Goal: Task Accomplishment & Management: Complete application form

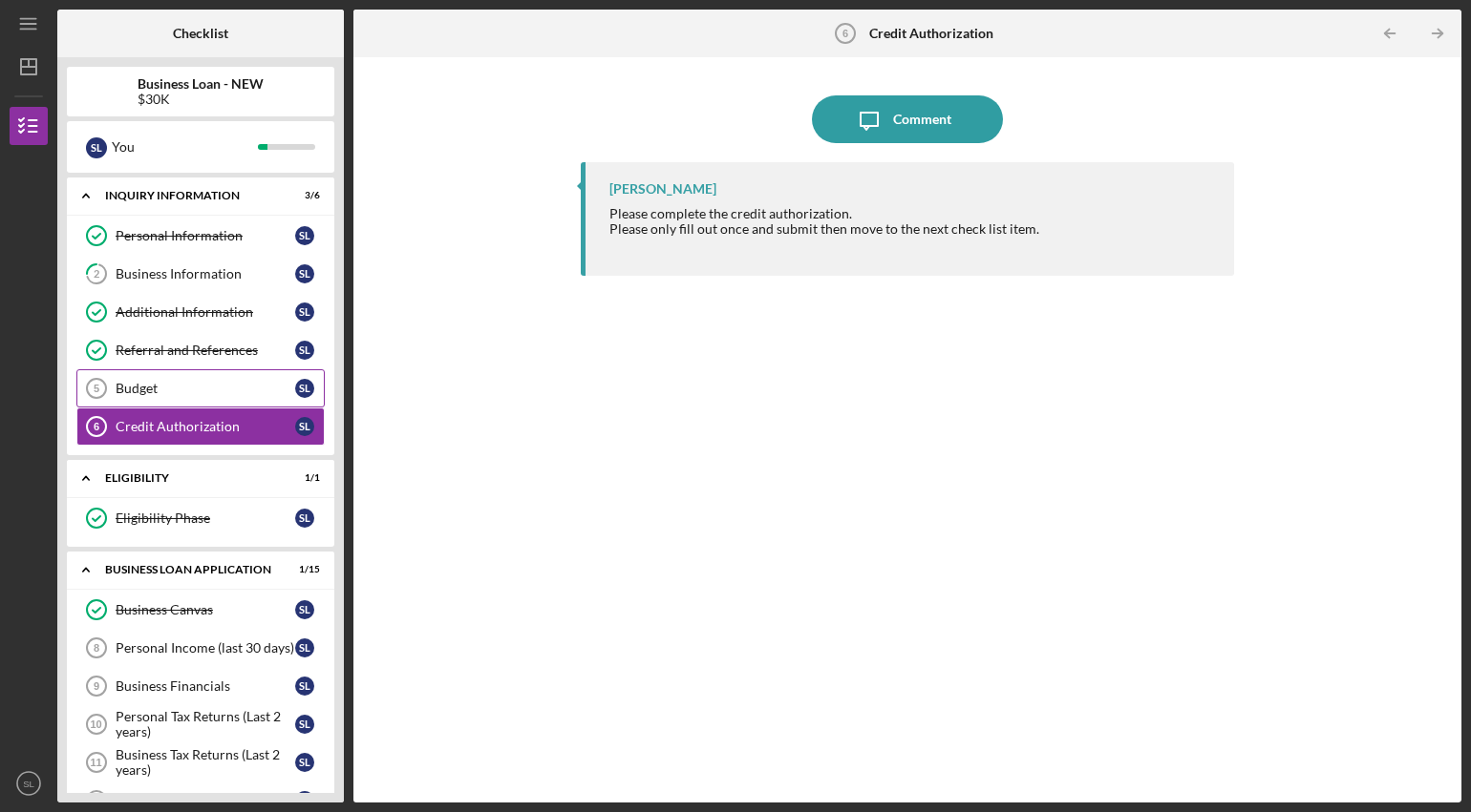
click at [201, 397] on link "Budget 5 Budget S L" at bounding box center [200, 388] width 248 height 38
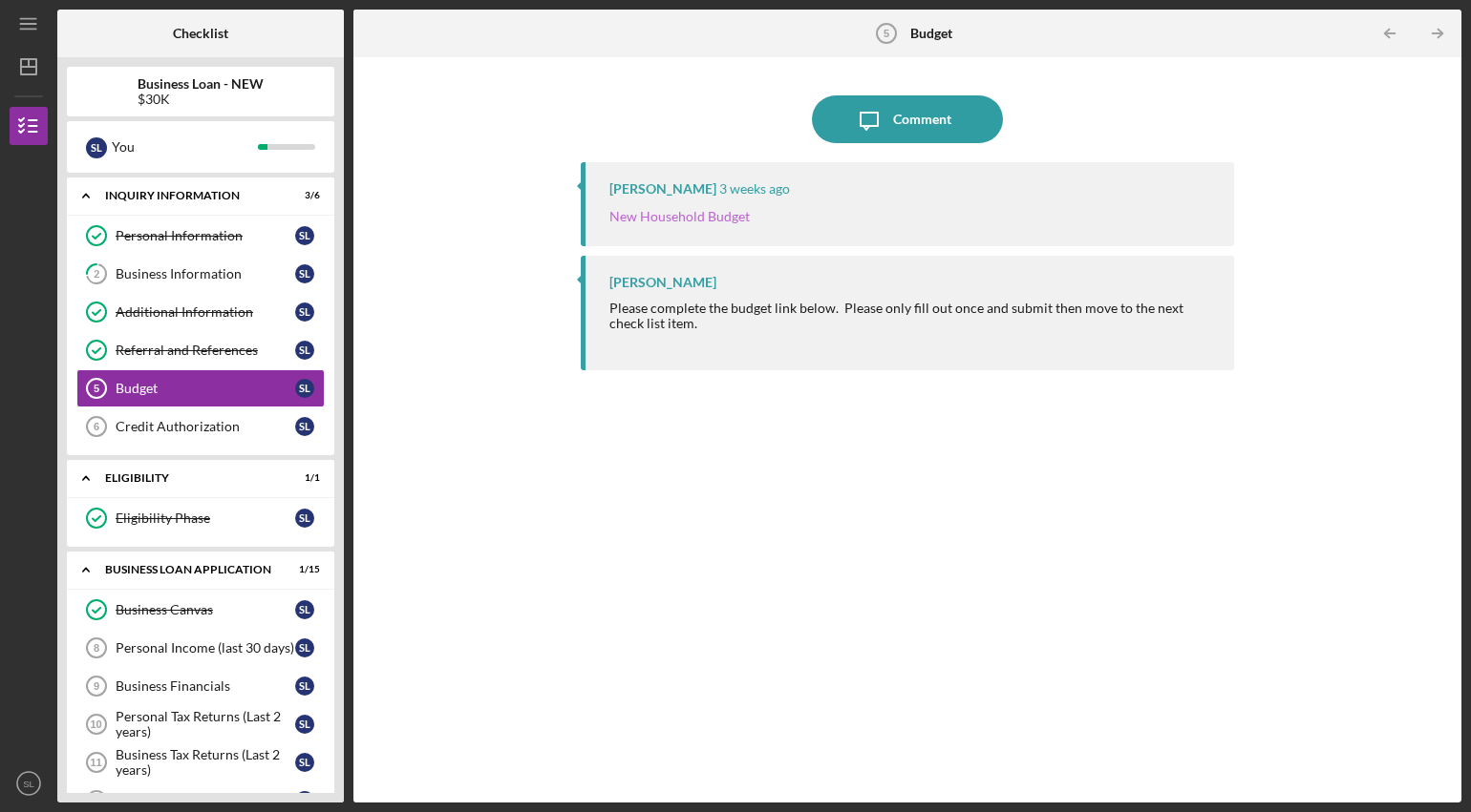
click at [712, 215] on link "New Household Budget" at bounding box center [680, 216] width 140 height 17
click at [234, 425] on div "Credit Authorization" at bounding box center [206, 426] width 179 height 16
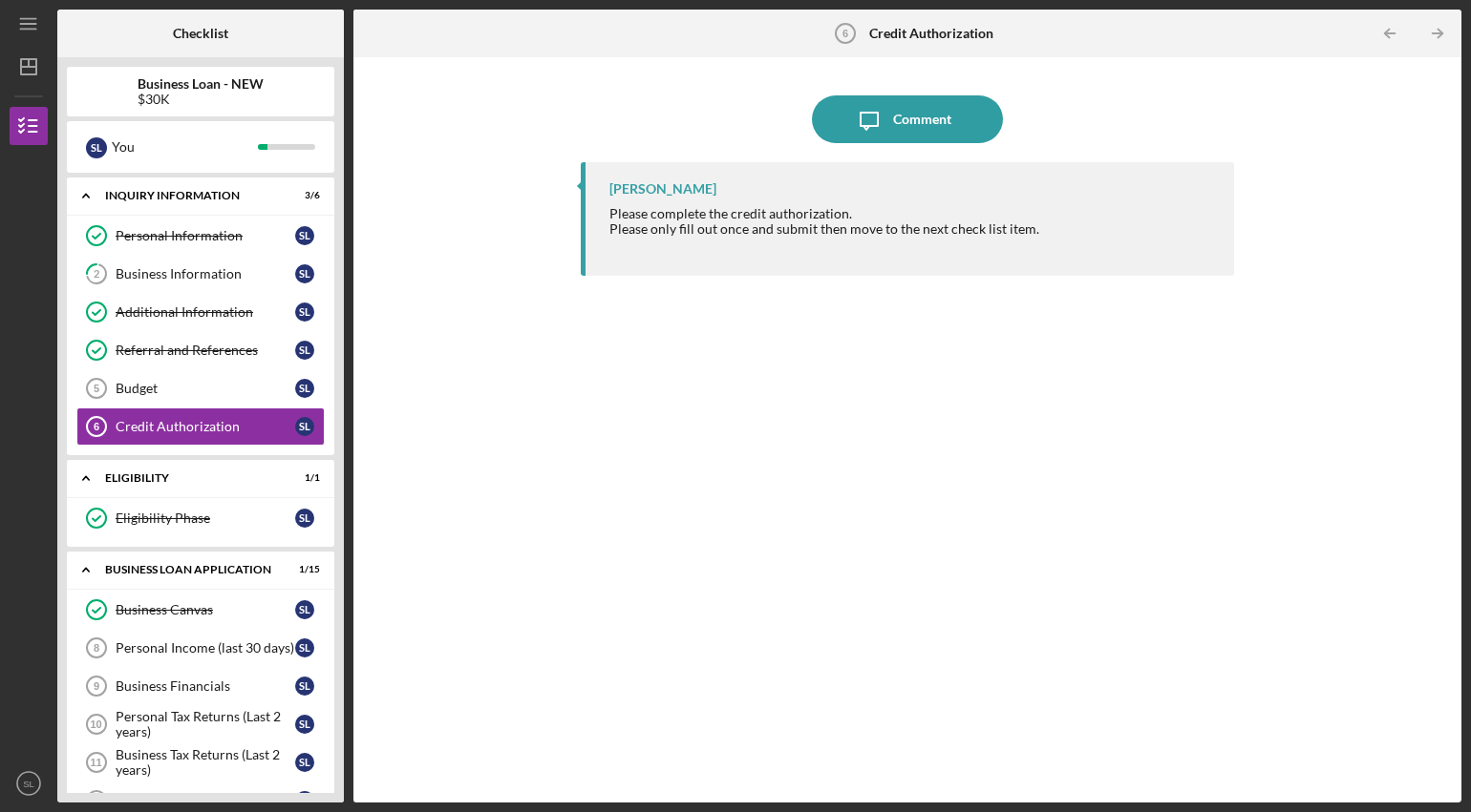
click at [832, 222] on div "Please only fill out once and submit then move to the next check list item." at bounding box center [824, 229] width 430 height 16
click at [219, 383] on div "Budget" at bounding box center [206, 388] width 179 height 16
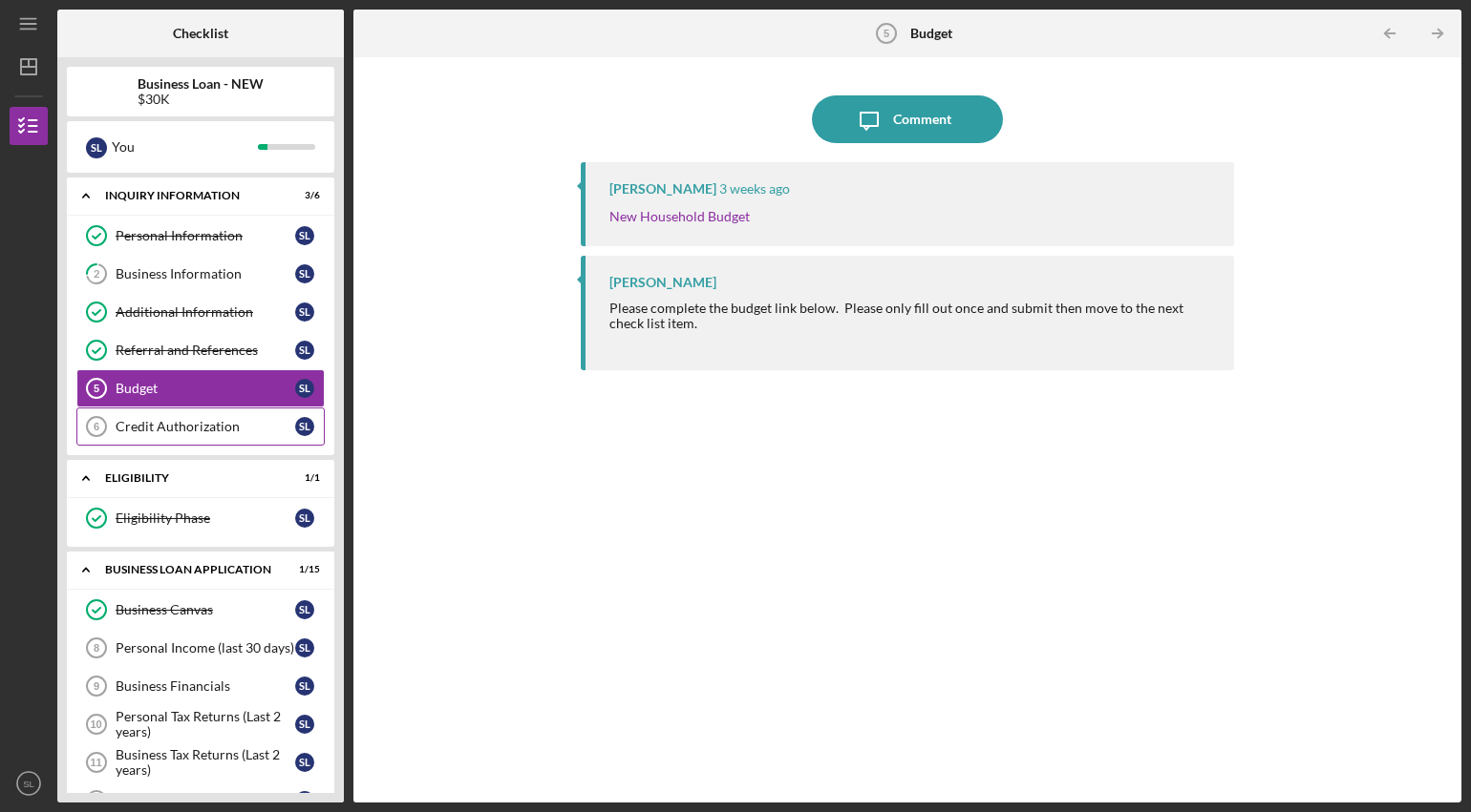
click at [221, 429] on div "Credit Authorization" at bounding box center [206, 426] width 179 height 16
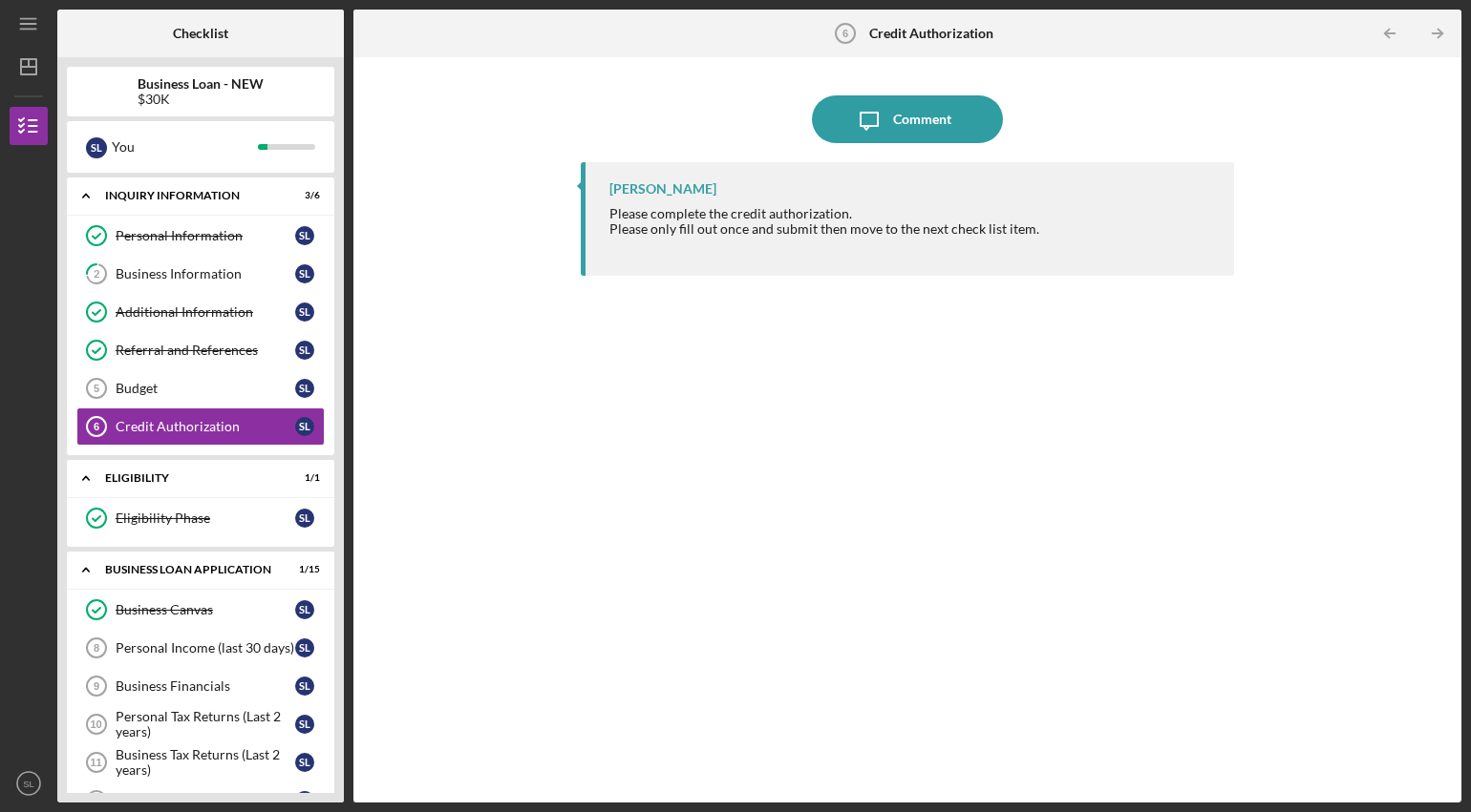
click at [662, 192] on div "[PERSON_NAME]" at bounding box center [663, 189] width 107 height 16
click at [662, 224] on div "Please only fill out once and submit then move to the next check list item." at bounding box center [824, 229] width 430 height 16
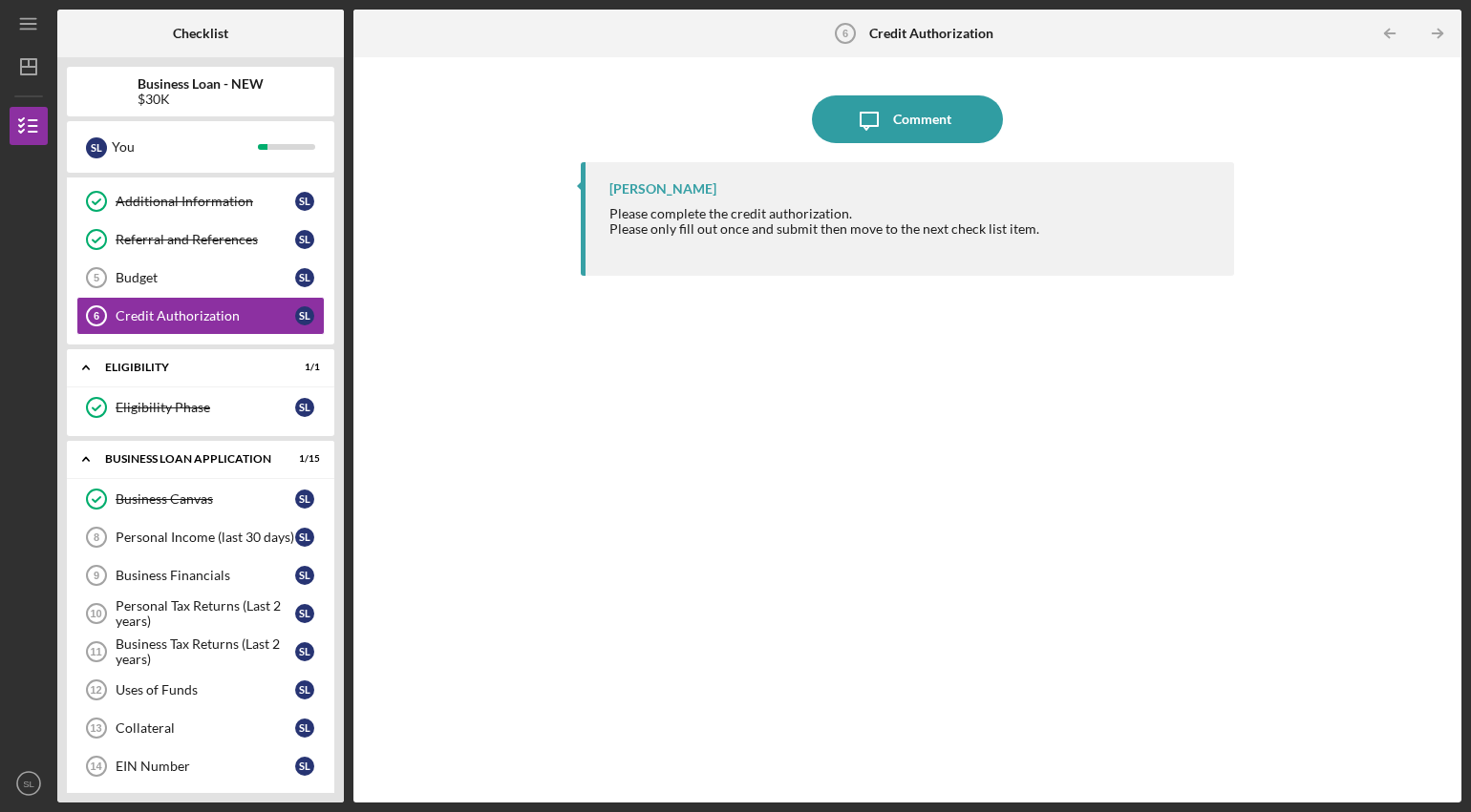
scroll to position [131, 0]
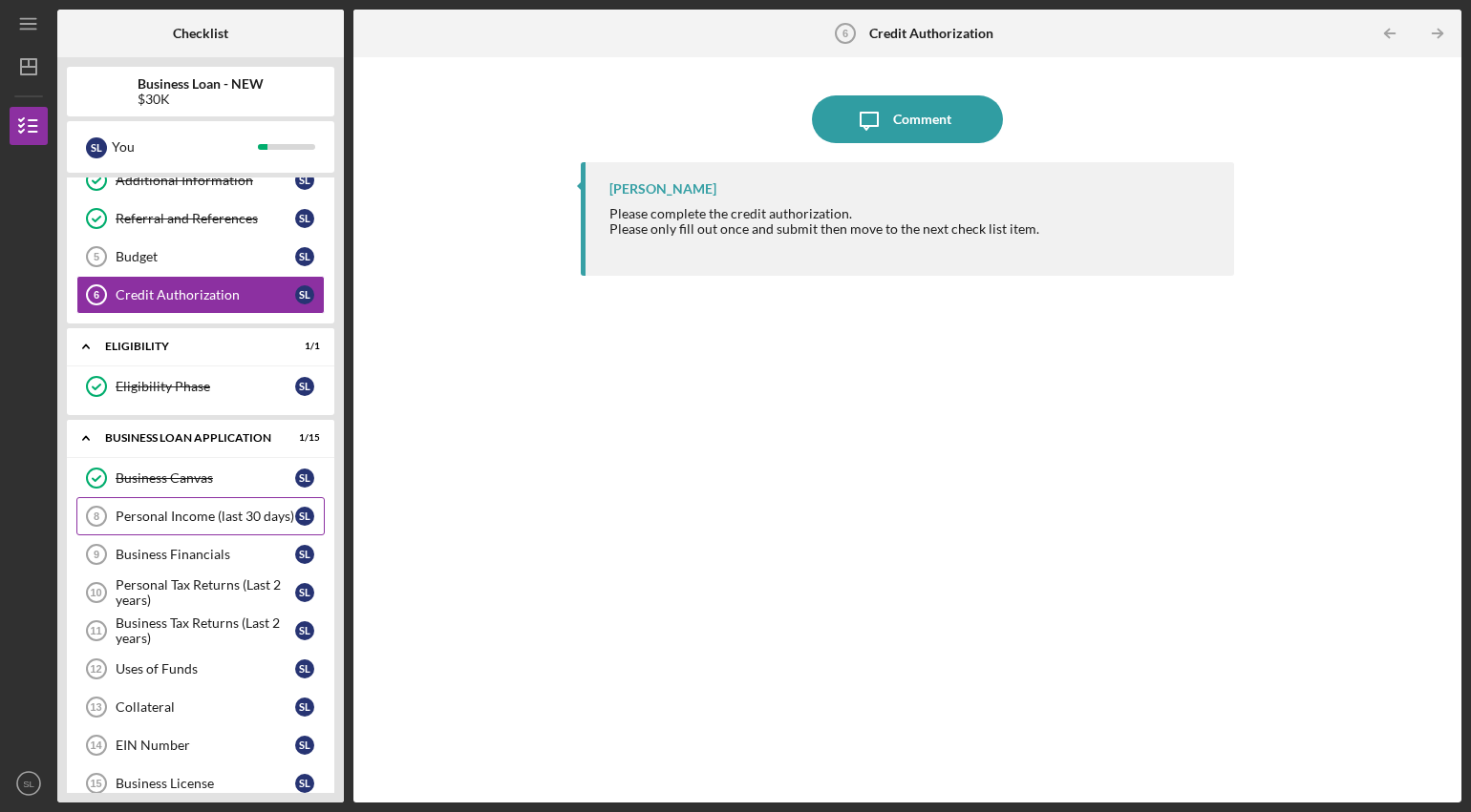
click at [200, 524] on link "Personal Income (last 30 days) 8 Personal Income (last 30 days) S L" at bounding box center [200, 516] width 248 height 38
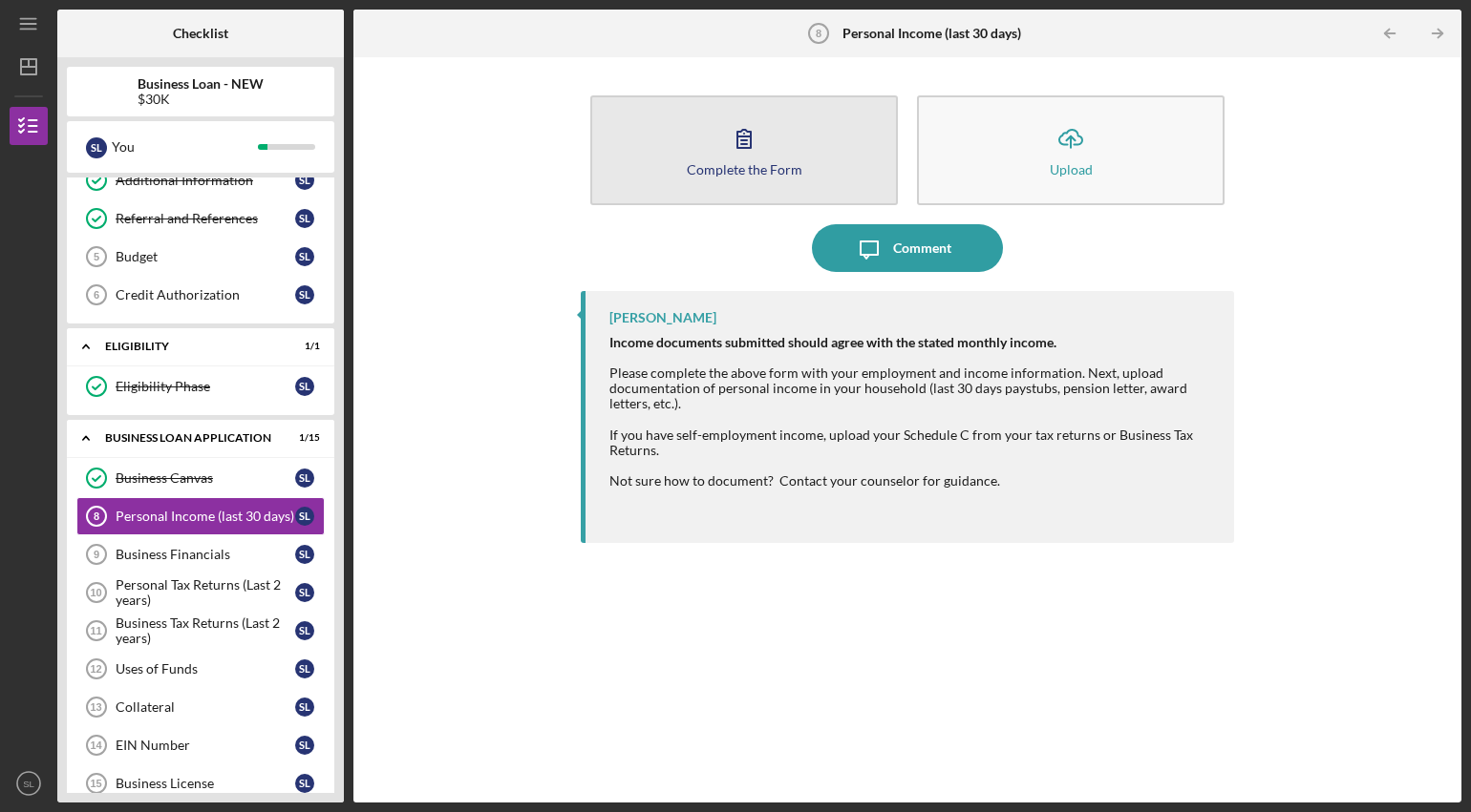
click at [785, 172] on div "Complete the Form" at bounding box center [744, 169] width 116 height 15
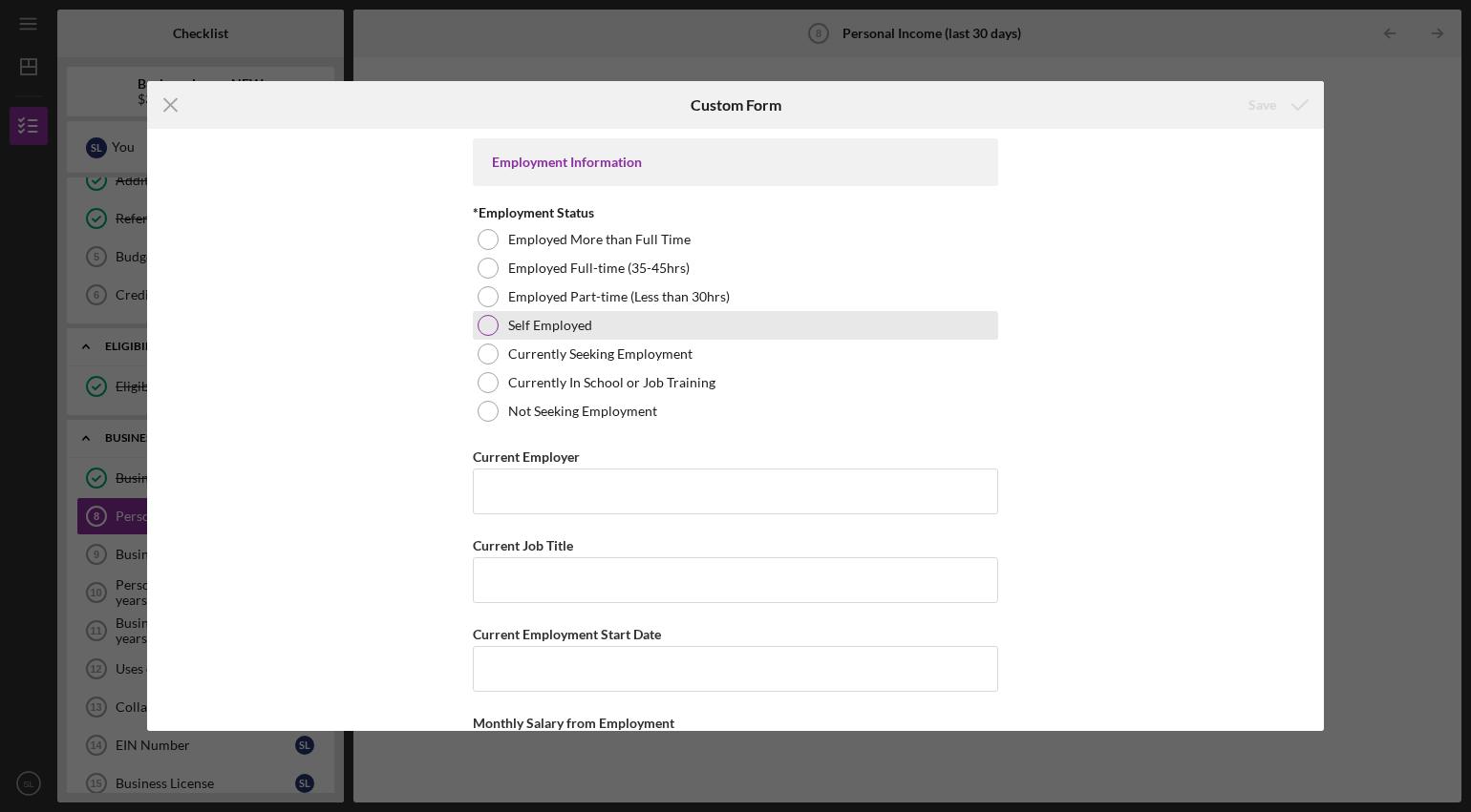
click at [482, 322] on div at bounding box center [488, 326] width 21 height 21
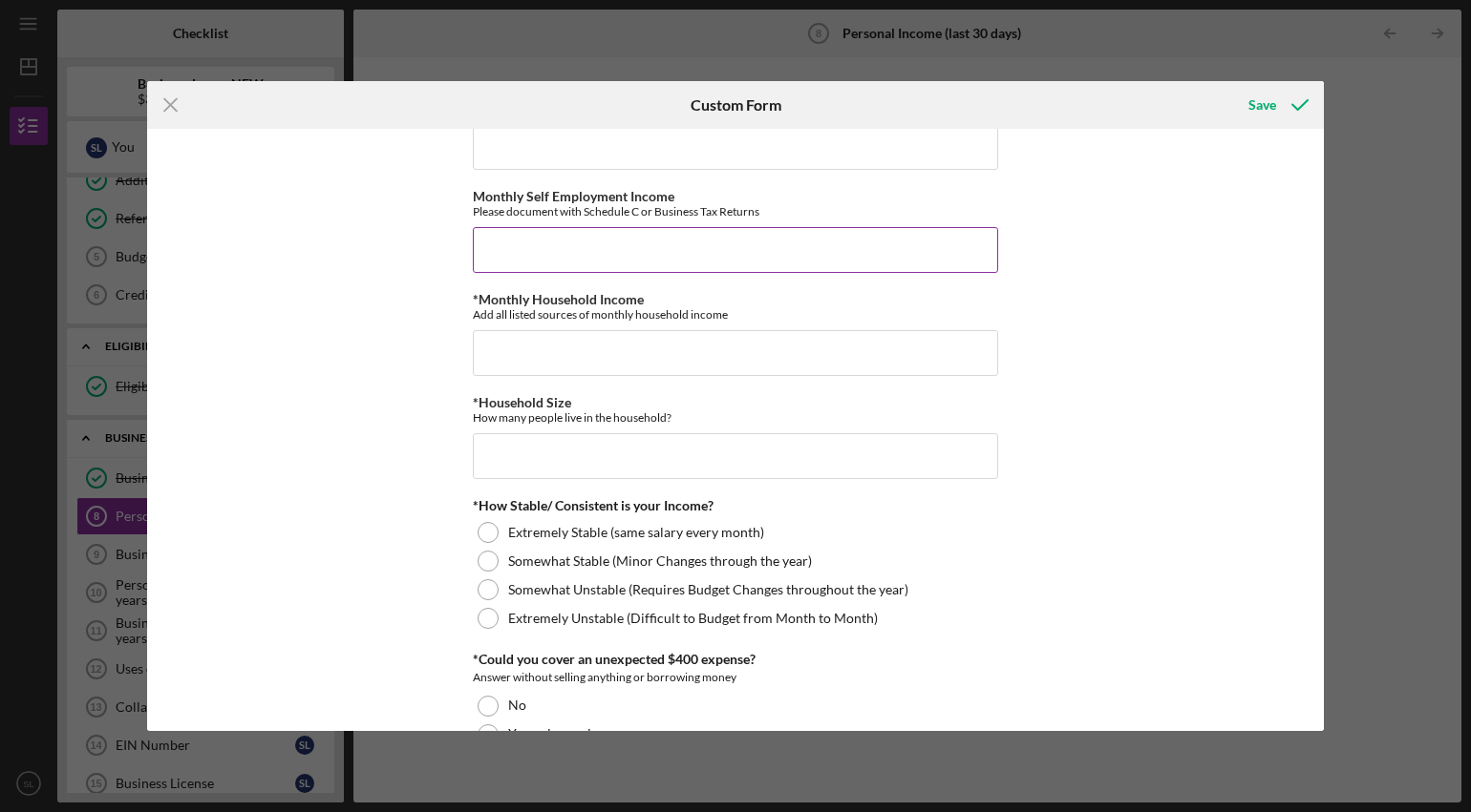
scroll to position [797, 0]
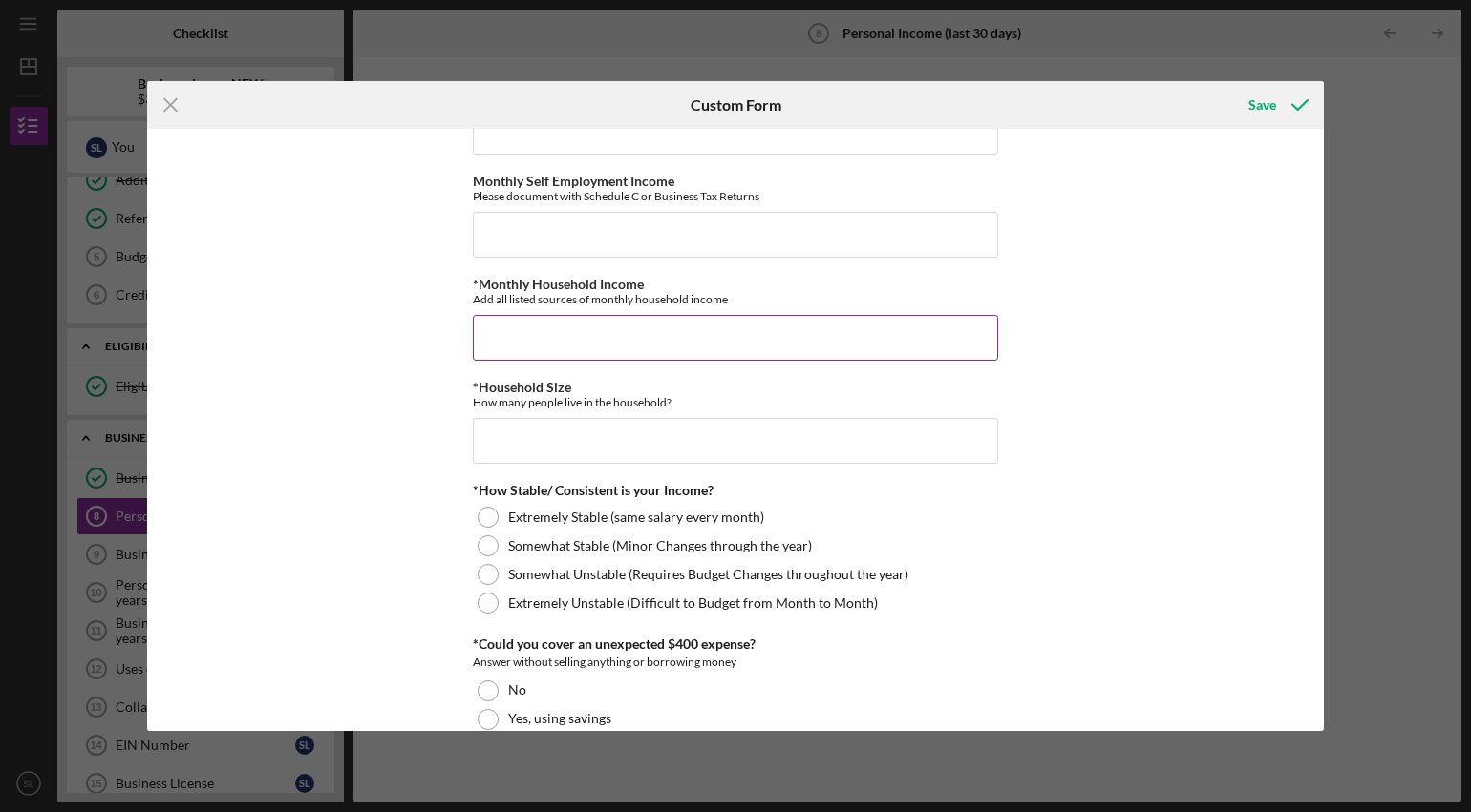
click at [570, 297] on div "Add all listed sources of monthly household income" at bounding box center [735, 299] width 525 height 15
click at [614, 349] on input "*Monthly Household Income" at bounding box center [735, 338] width 525 height 46
type input "$0"
type input "3"
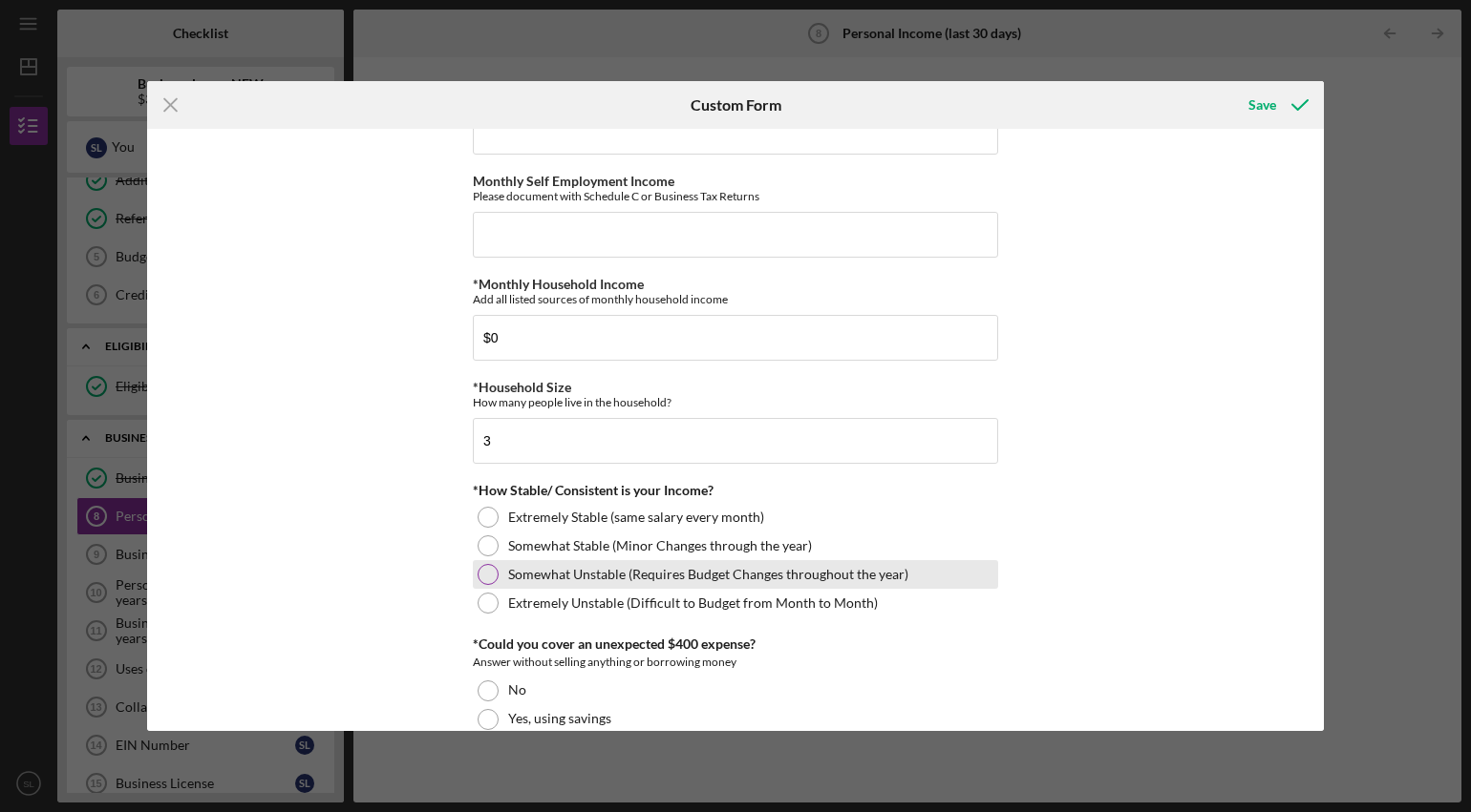
scroll to position [1008, 0]
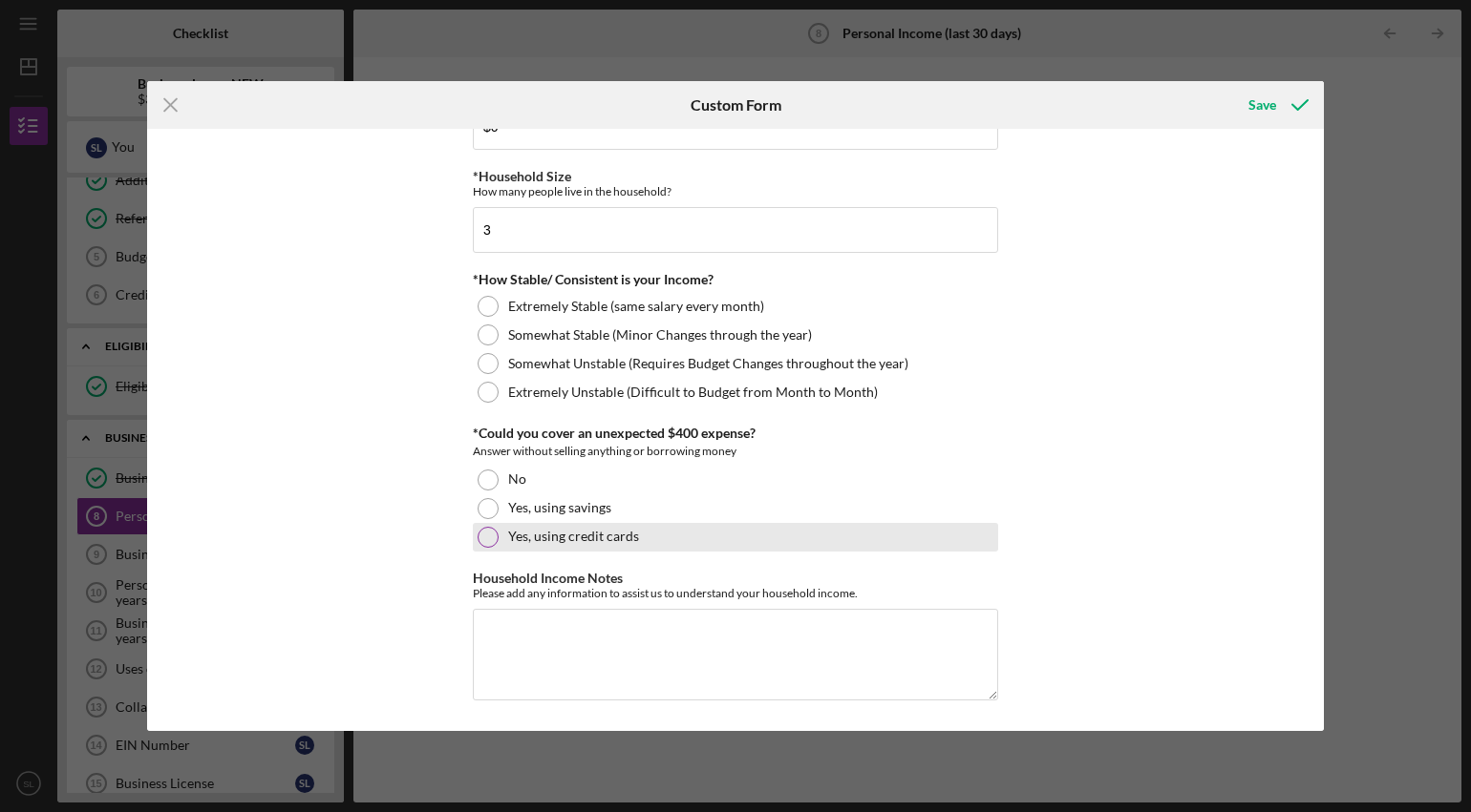
click at [490, 532] on div at bounding box center [488, 537] width 21 height 21
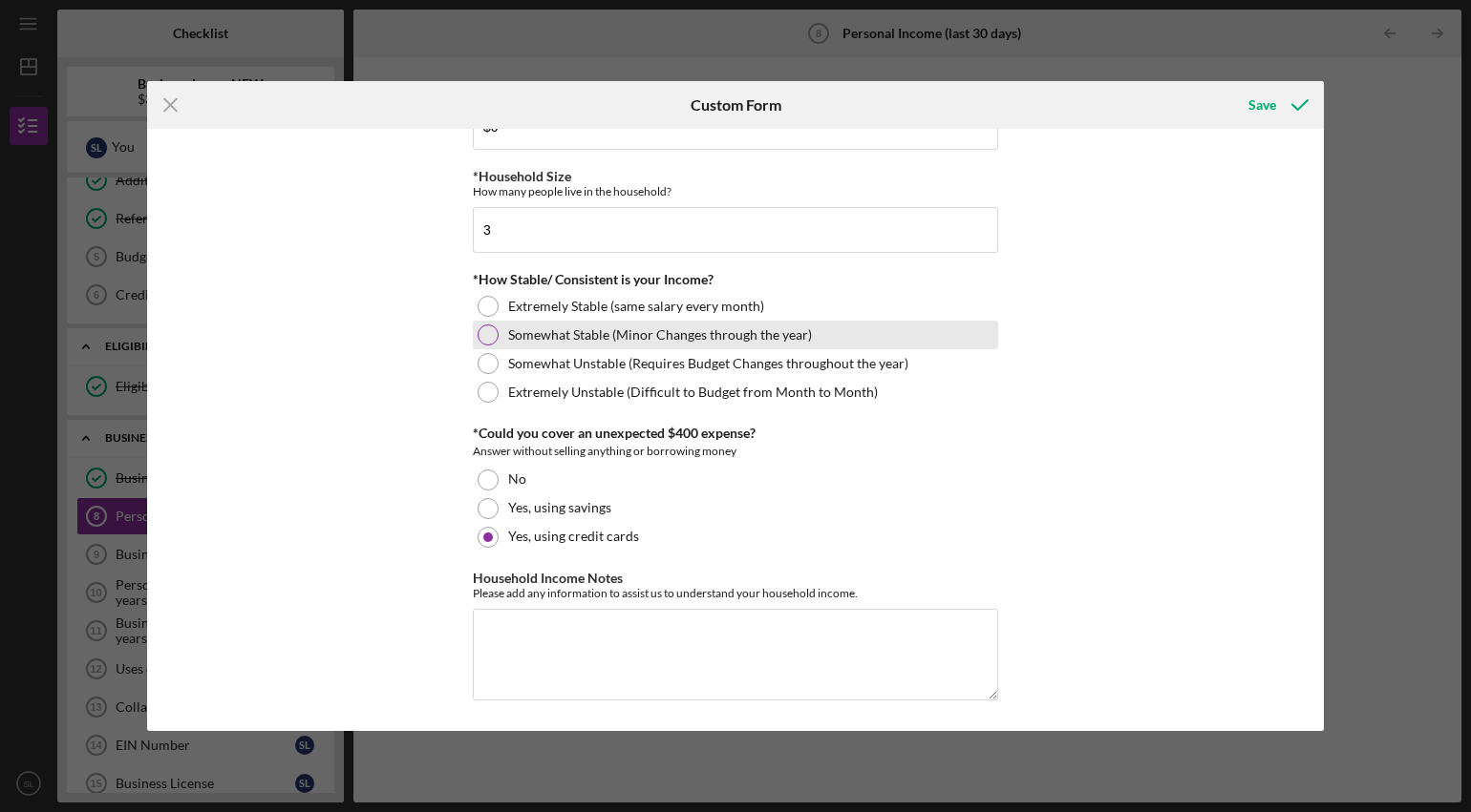
click at [494, 337] on div at bounding box center [488, 335] width 21 height 21
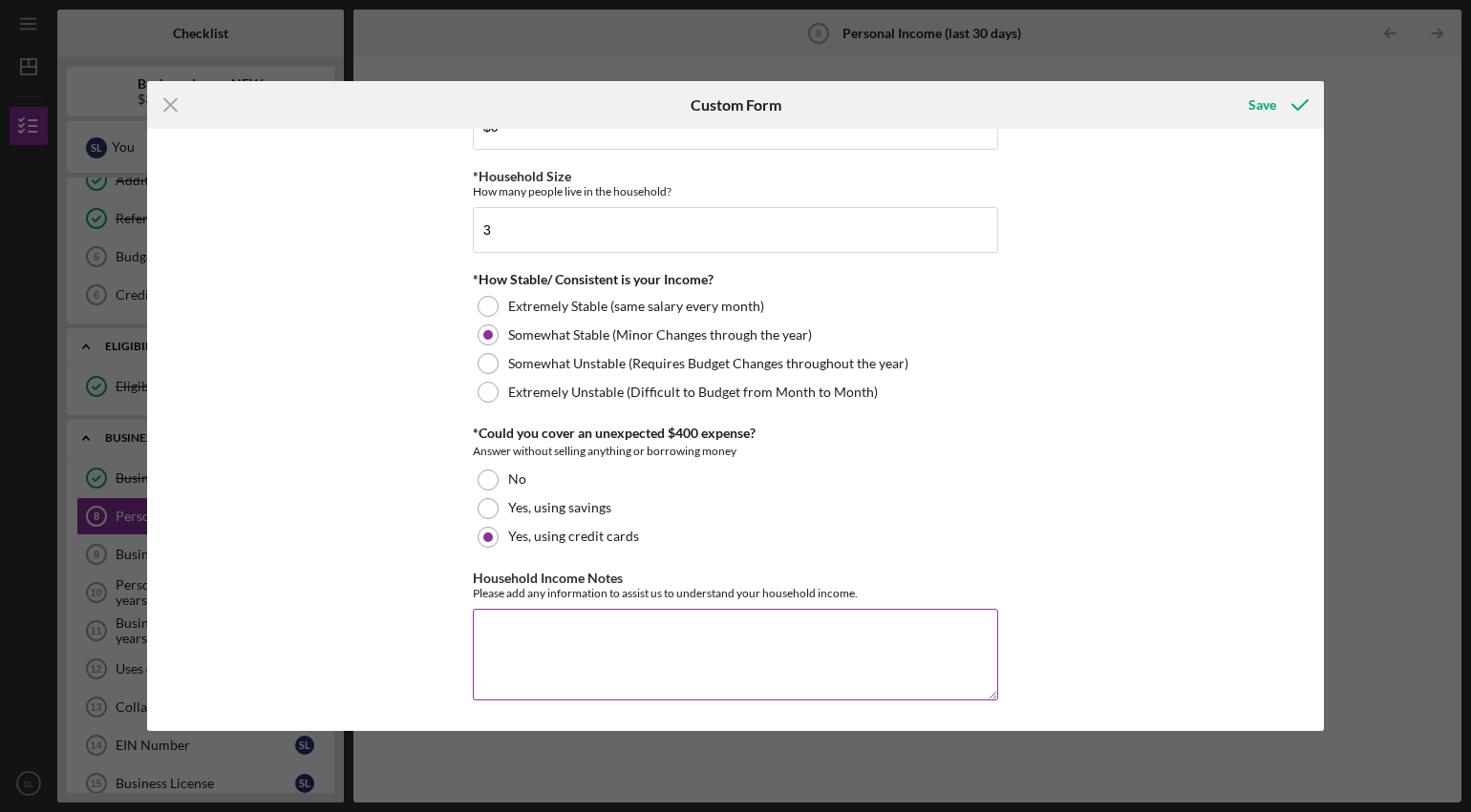
click at [584, 651] on textarea "Household Income Notes" at bounding box center [735, 655] width 525 height 92
type textarea "C"
type textarea "Not currently employed, using savings to try to start business"
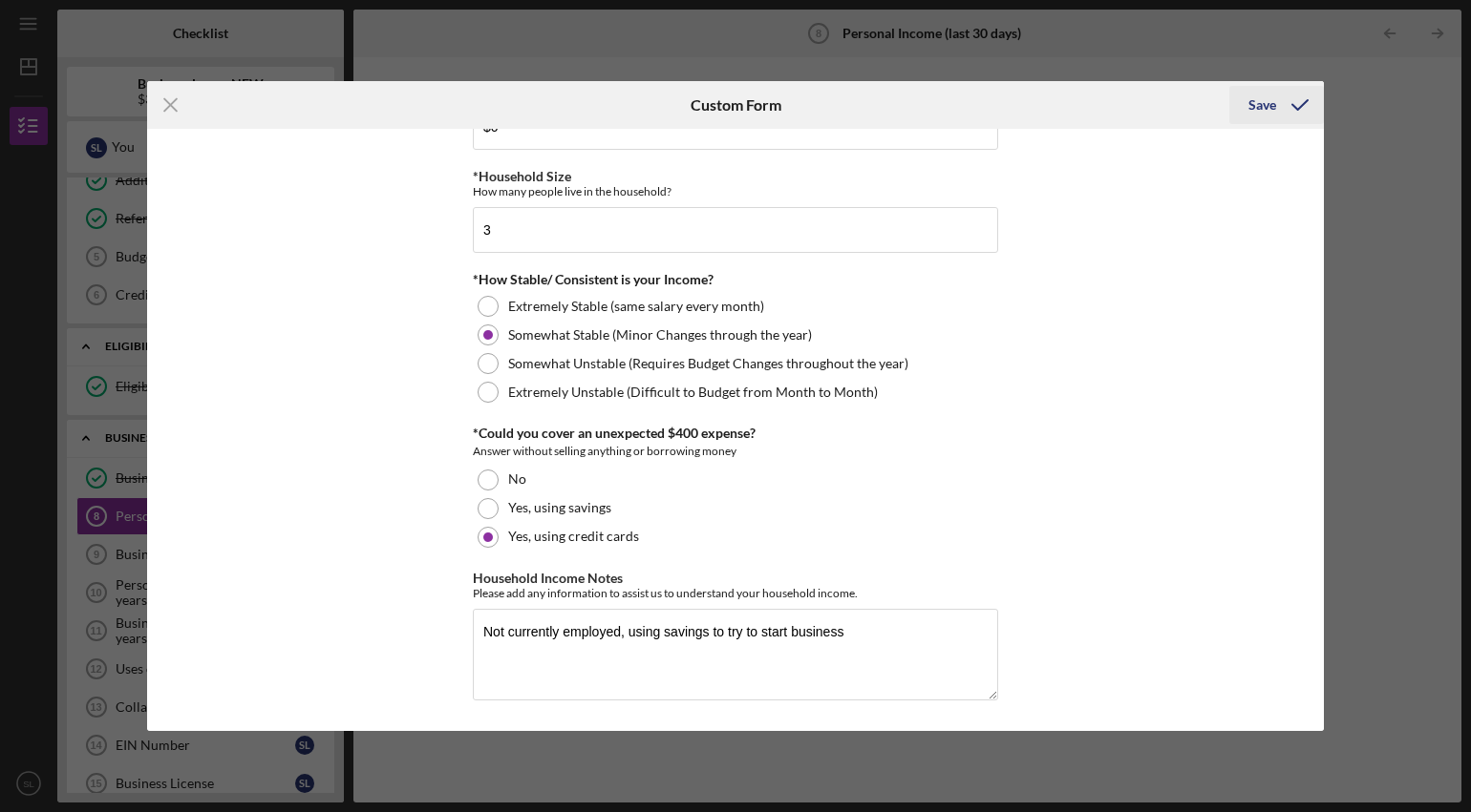
click at [1263, 101] on div "Save" at bounding box center [1263, 104] width 27 height 38
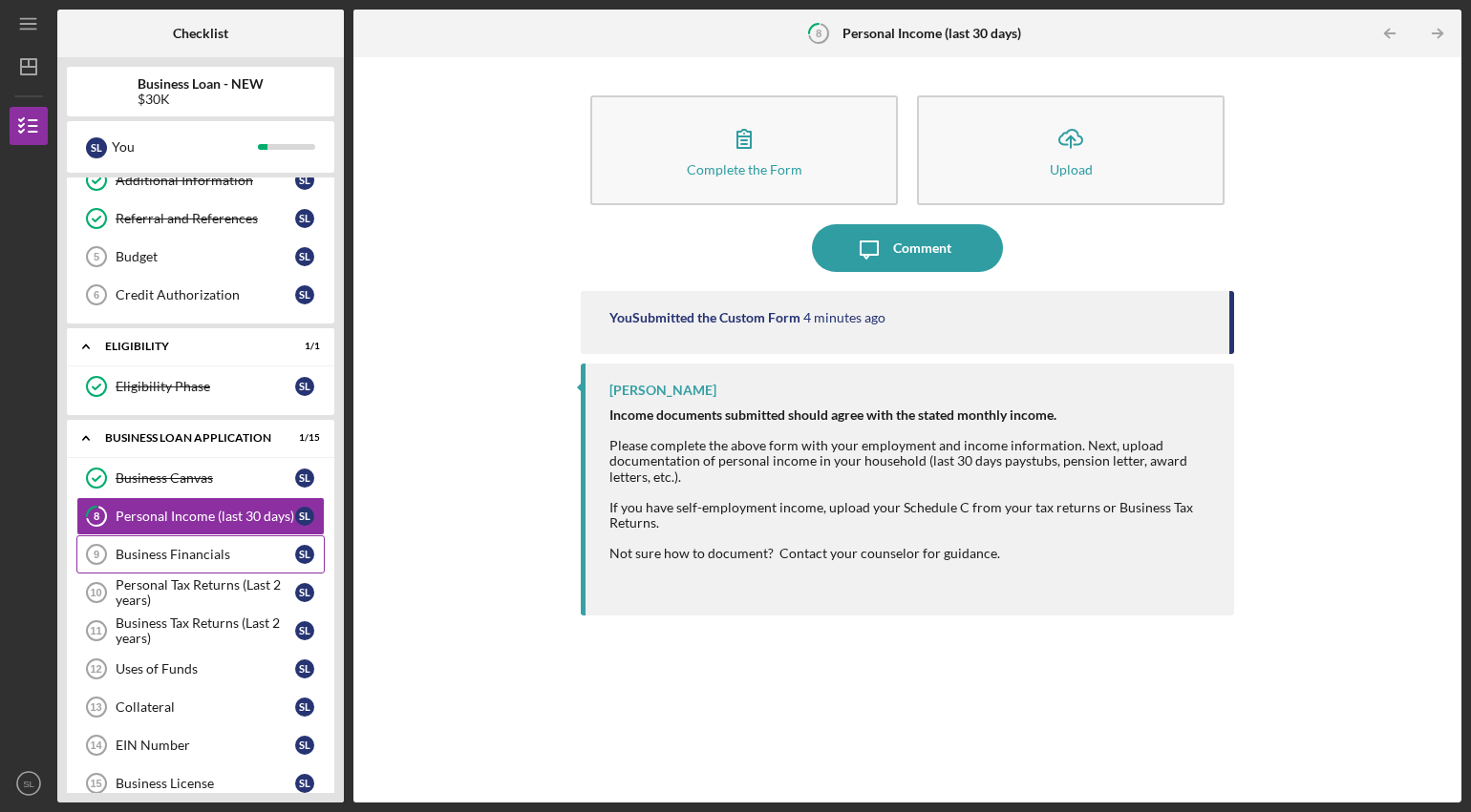
click at [203, 550] on div "Business Financials" at bounding box center [206, 555] width 179 height 16
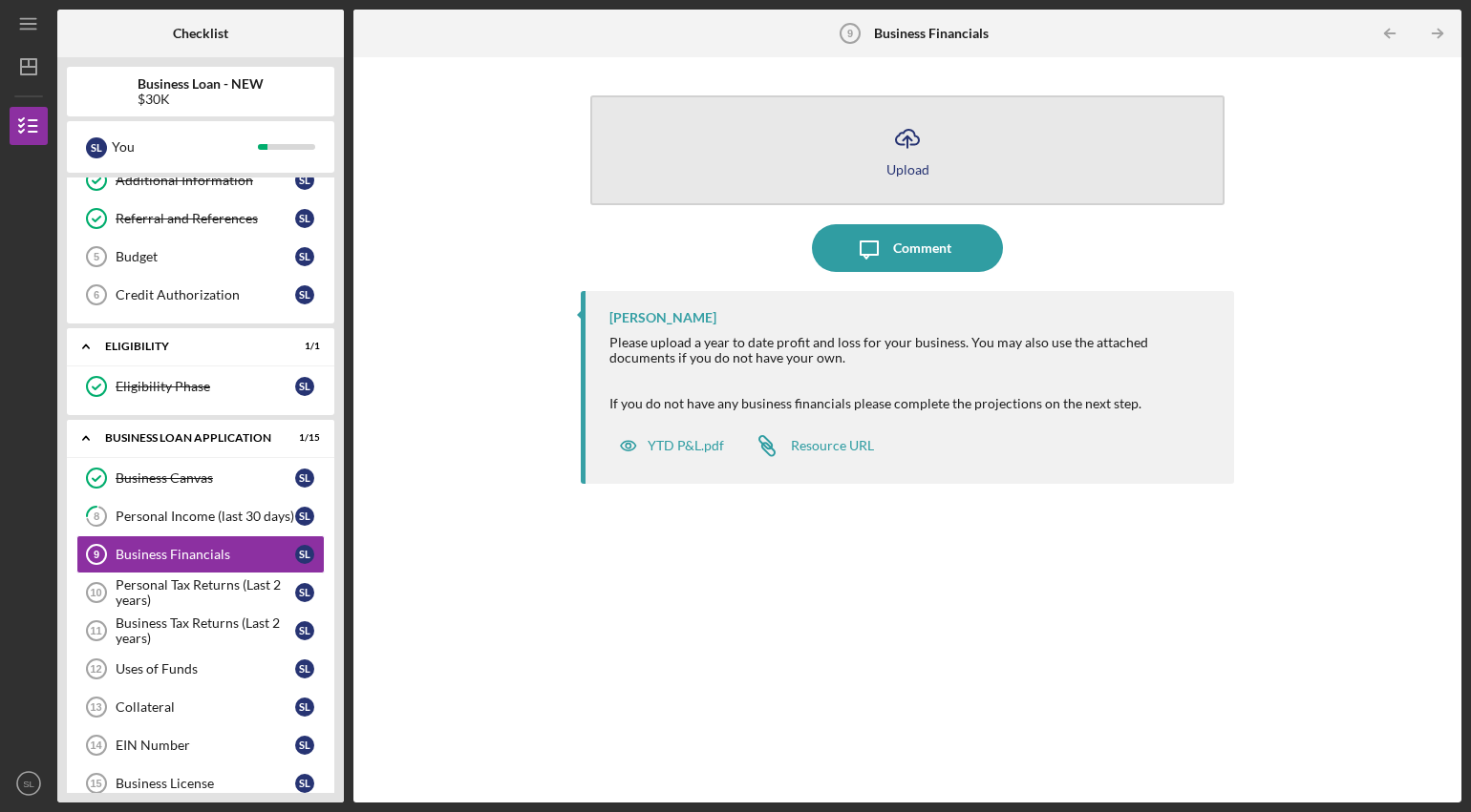
click at [993, 137] on button "Icon/Upload Upload" at bounding box center [907, 150] width 634 height 110
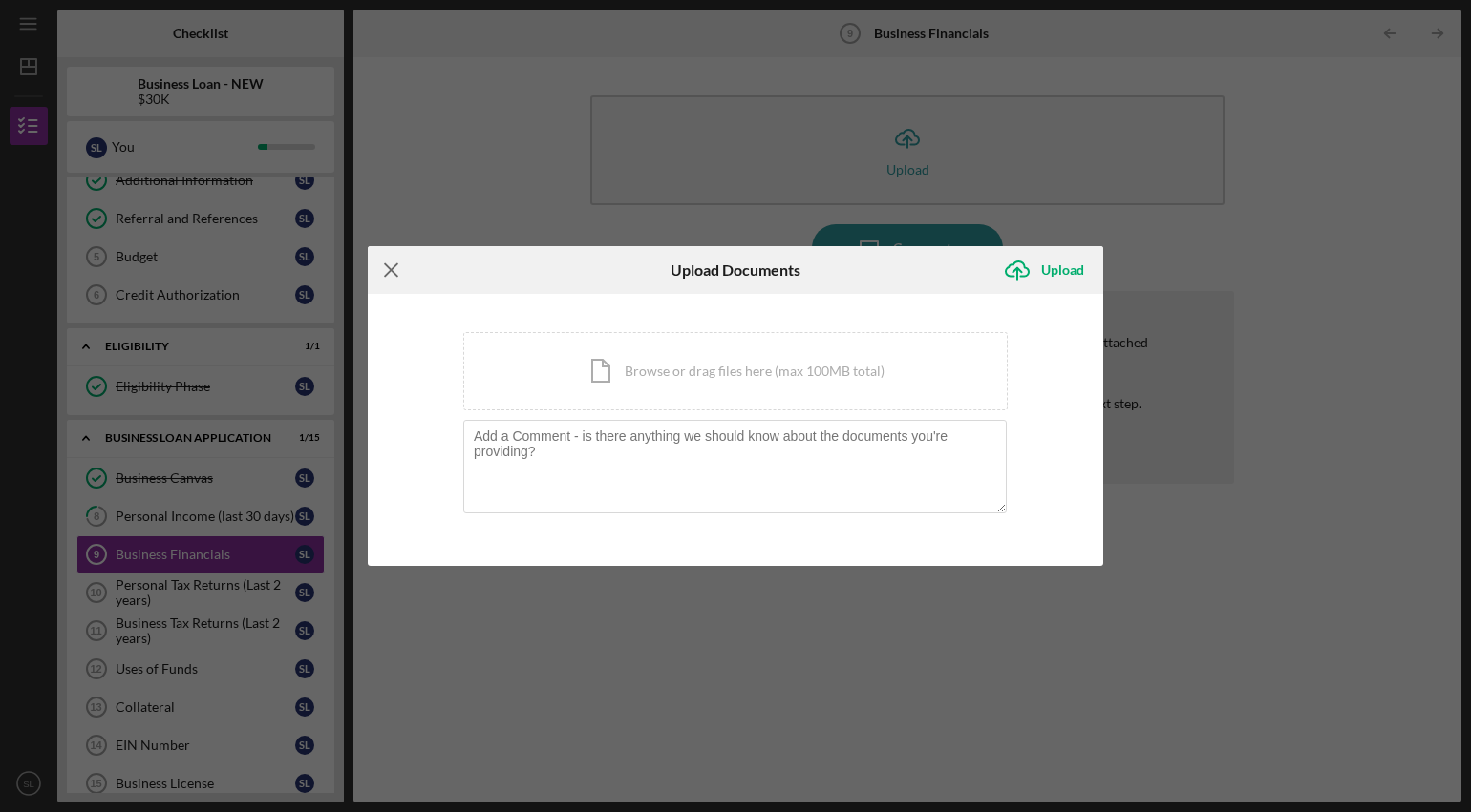
click at [391, 270] on line at bounding box center [391, 270] width 13 height 13
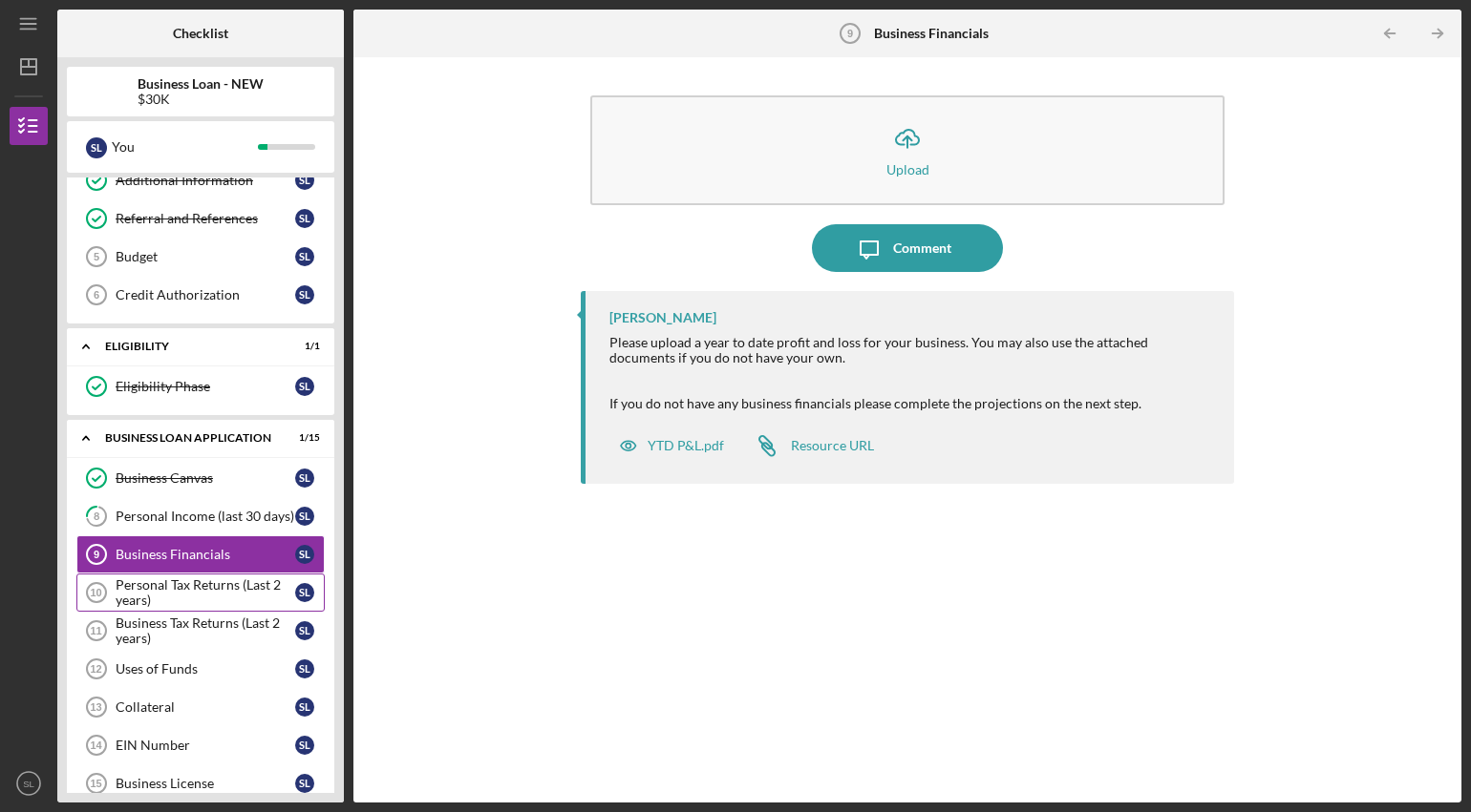
click at [160, 585] on div "Personal Tax Returns (Last 2 years)" at bounding box center [206, 592] width 179 height 30
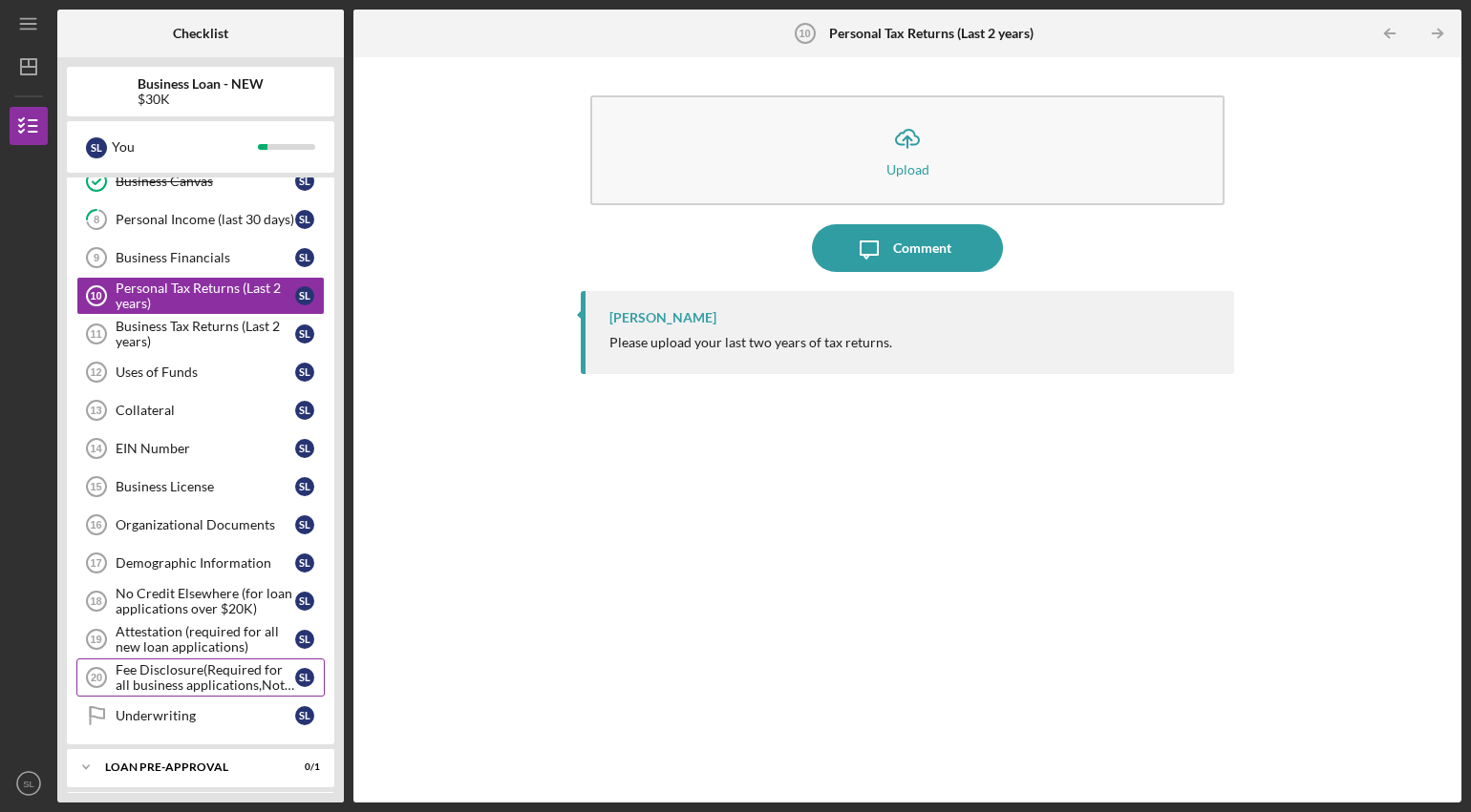
scroll to position [426, 0]
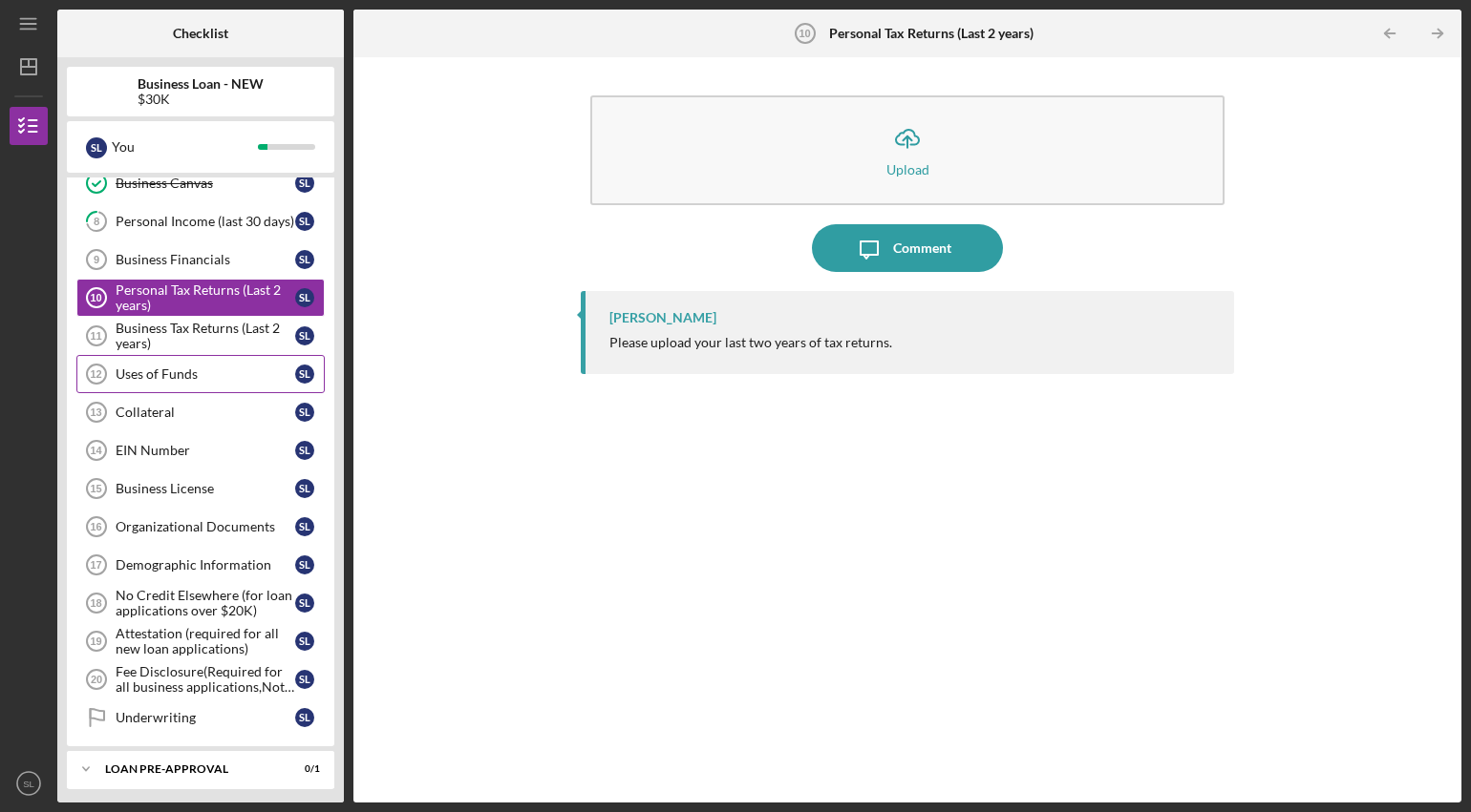
click at [118, 351] on icon "Uses of Funds 12" at bounding box center [96, 374] width 48 height 48
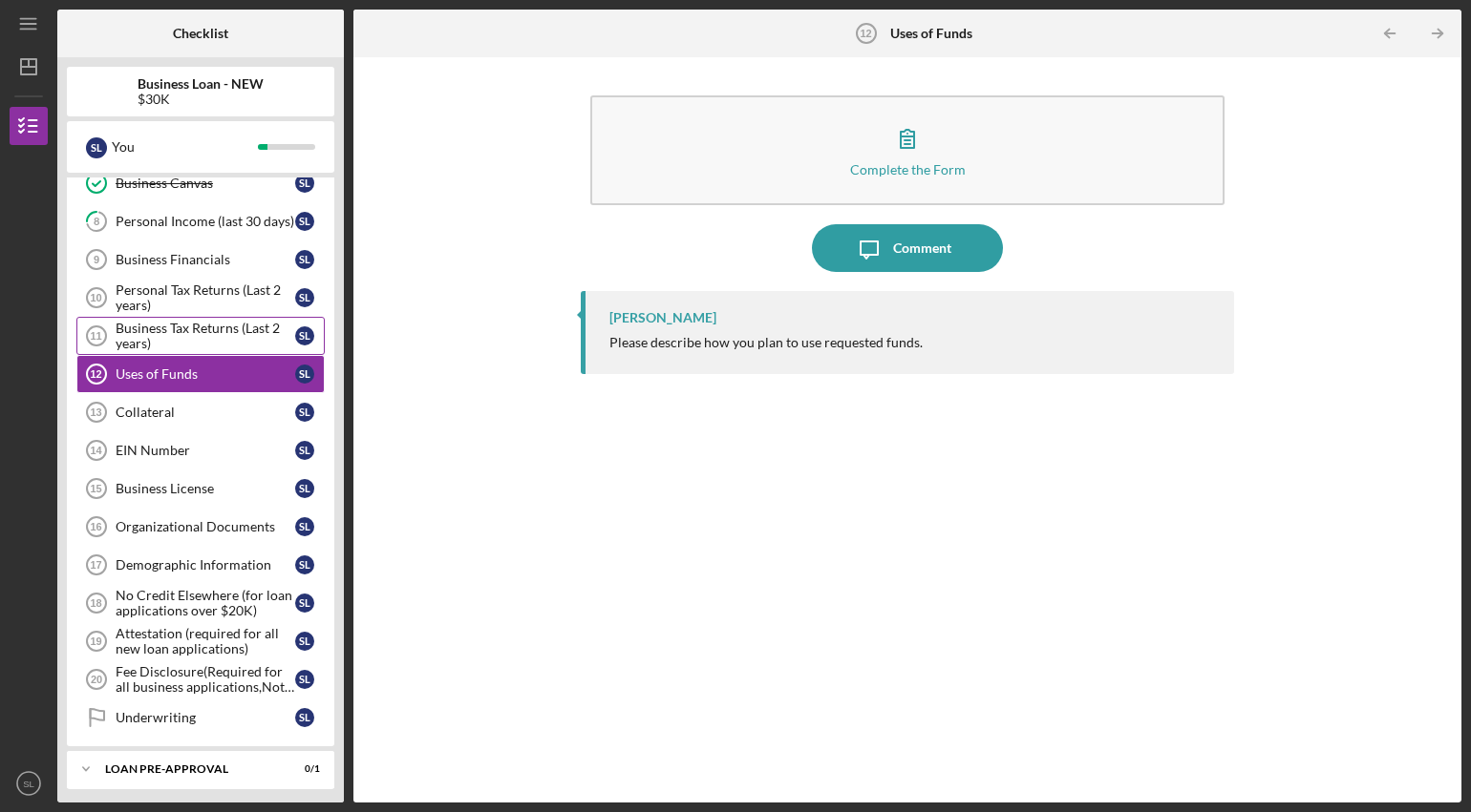
click at [132, 348] on div "Business Tax Returns (Last 2 years)" at bounding box center [206, 335] width 179 height 30
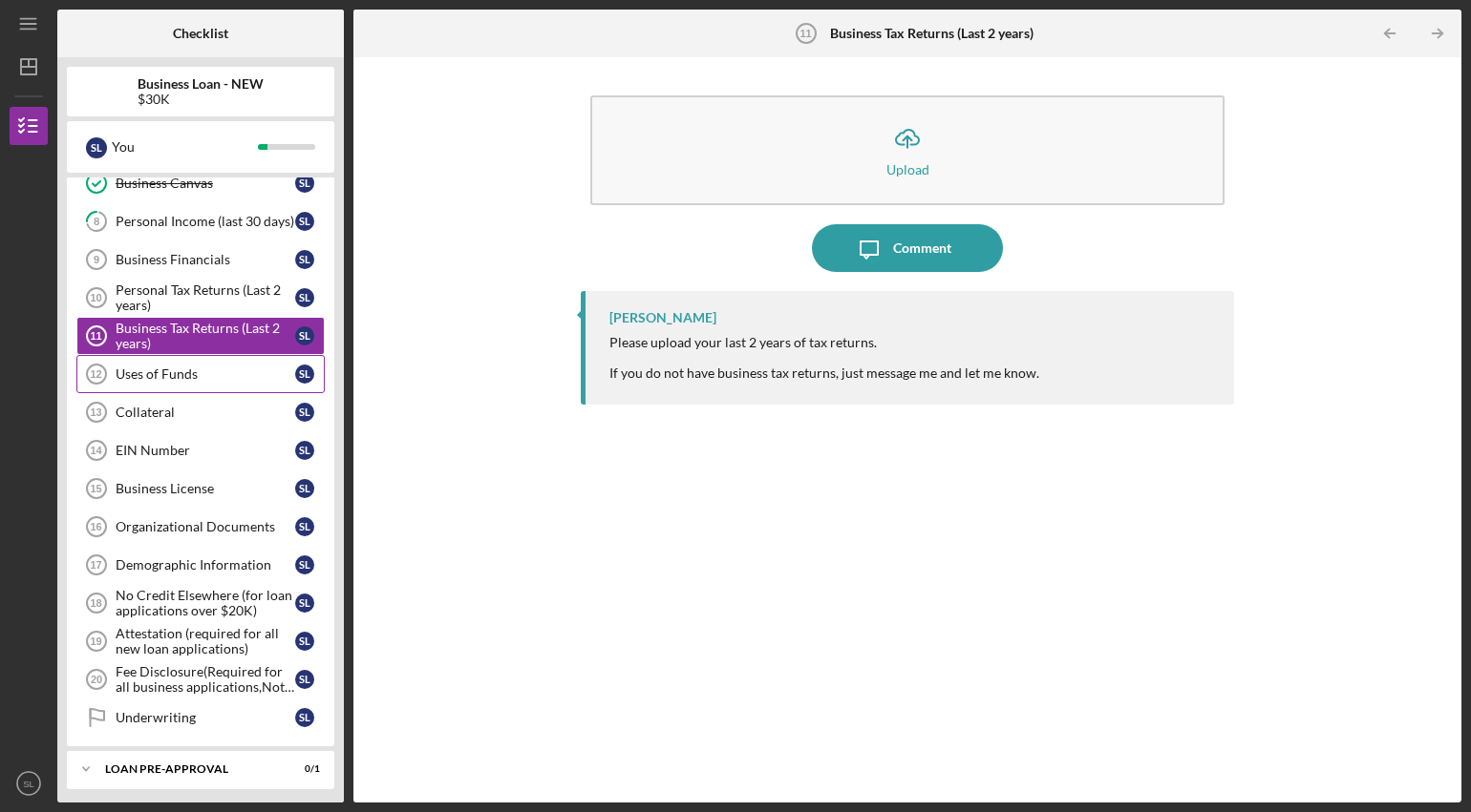
click at [177, 381] on div "Uses of Funds" at bounding box center [206, 375] width 179 height 16
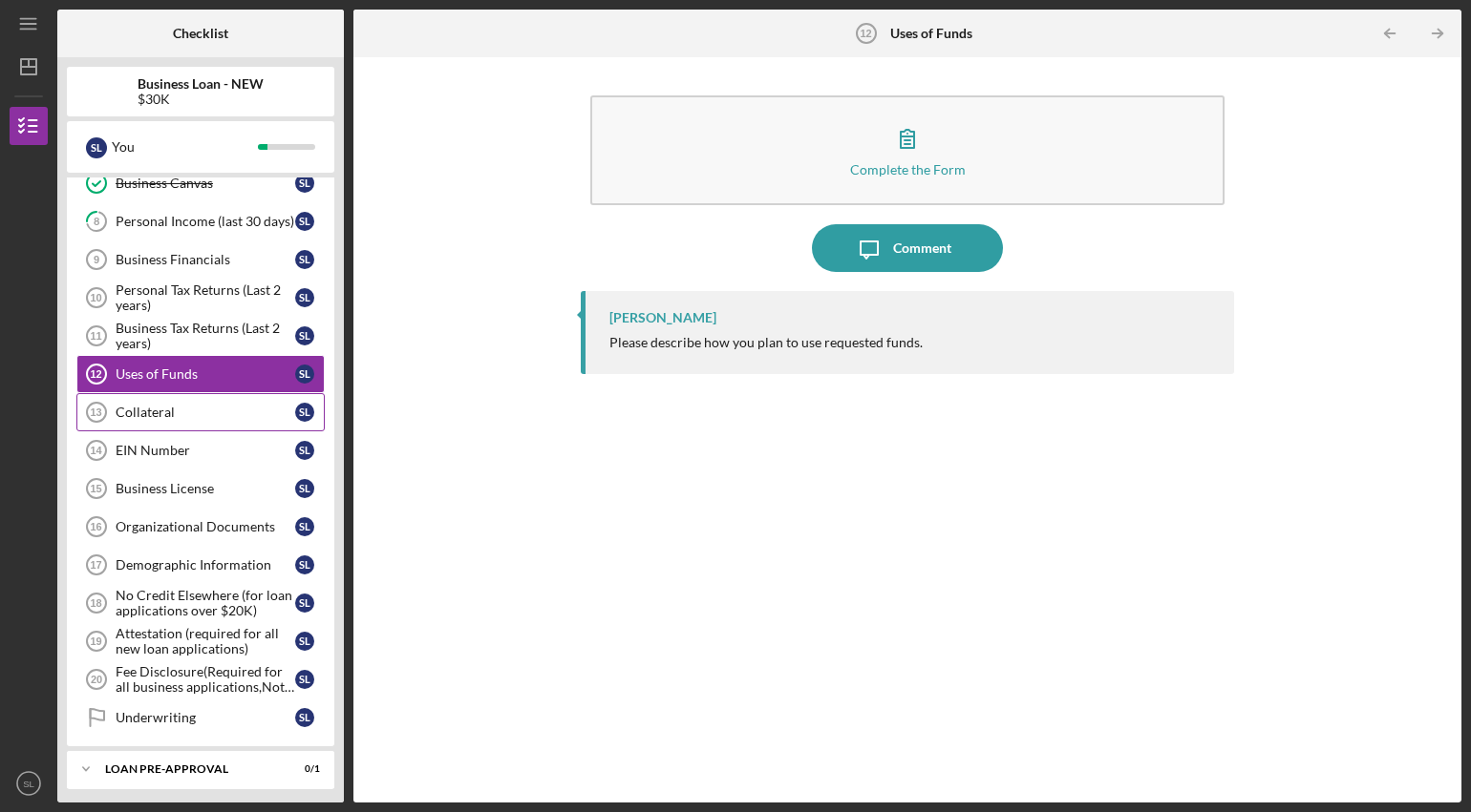
click at [184, 407] on div "Collateral" at bounding box center [206, 413] width 179 height 16
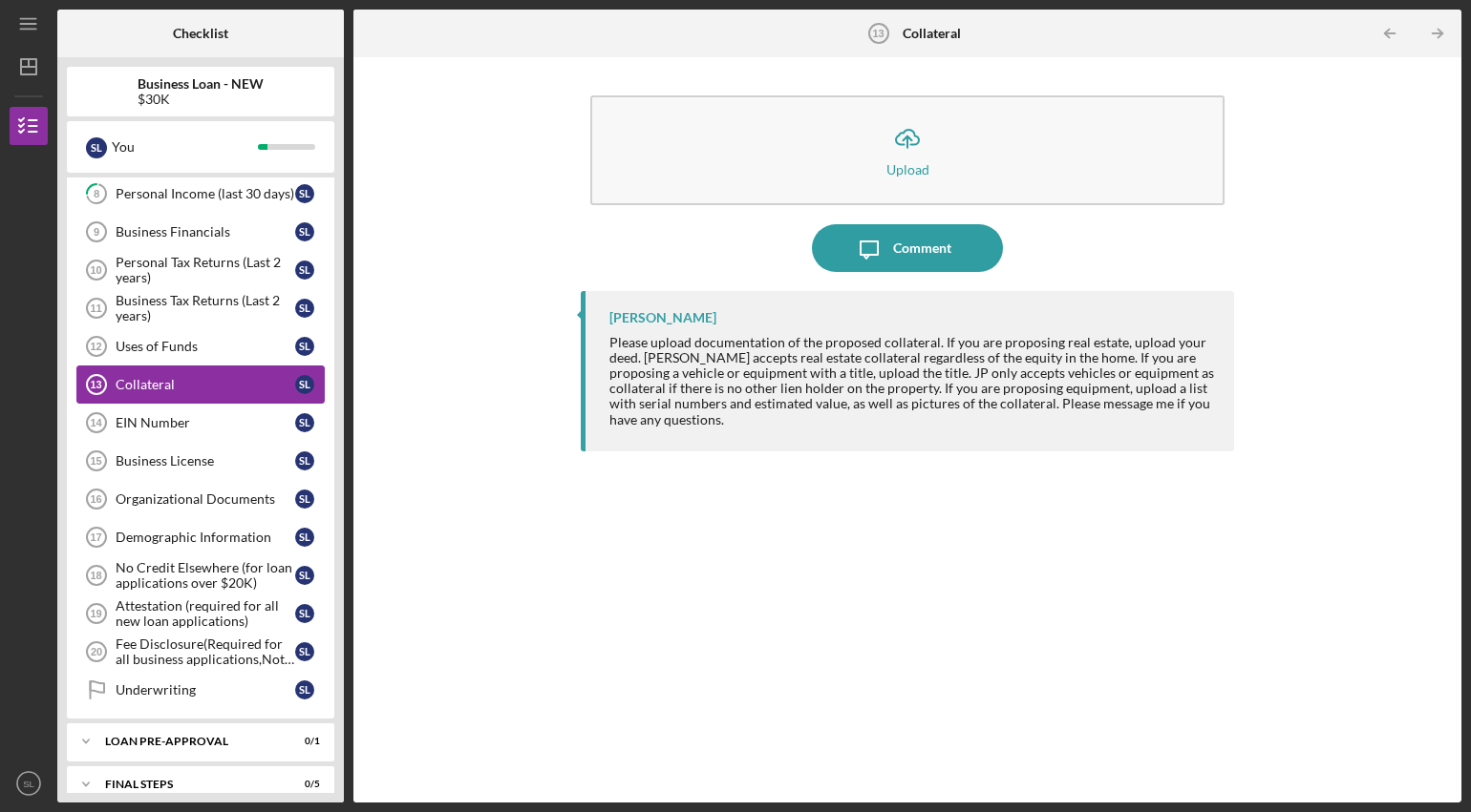
scroll to position [461, 0]
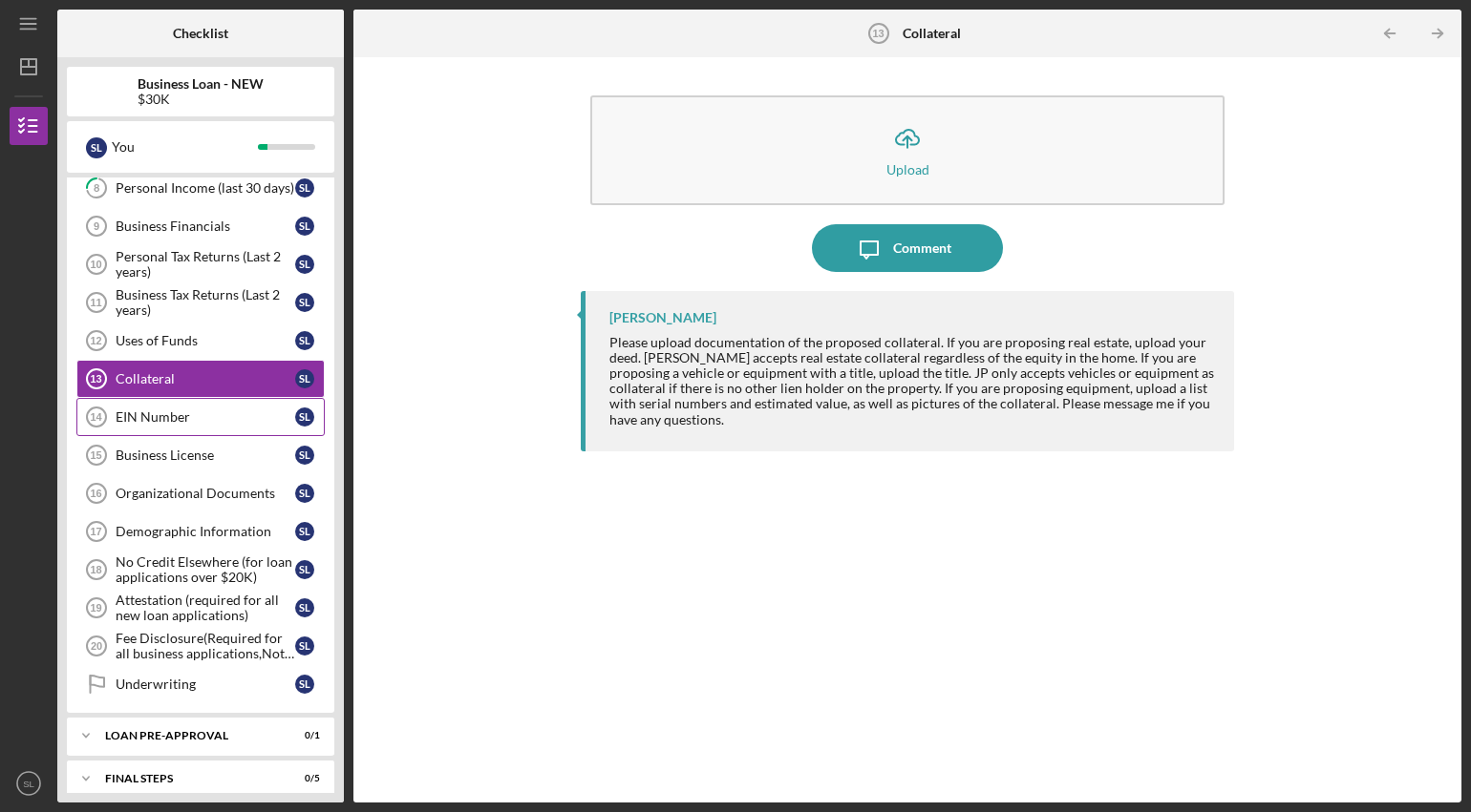
click at [184, 407] on link "EIN Number 14 EIN Number S L" at bounding box center [200, 417] width 248 height 38
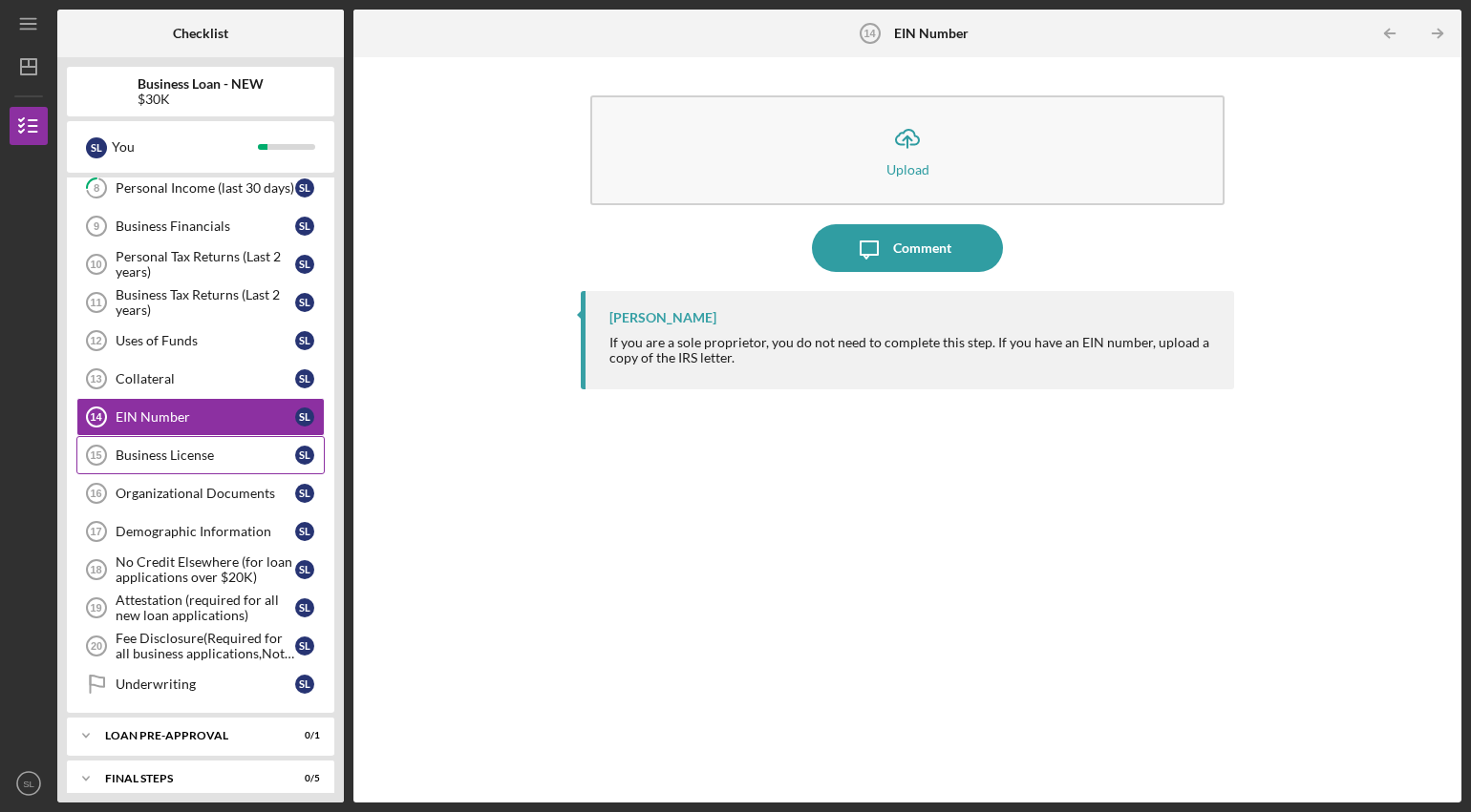
click at [190, 446] on link "Business License 15 Business License S L" at bounding box center [200, 455] width 248 height 38
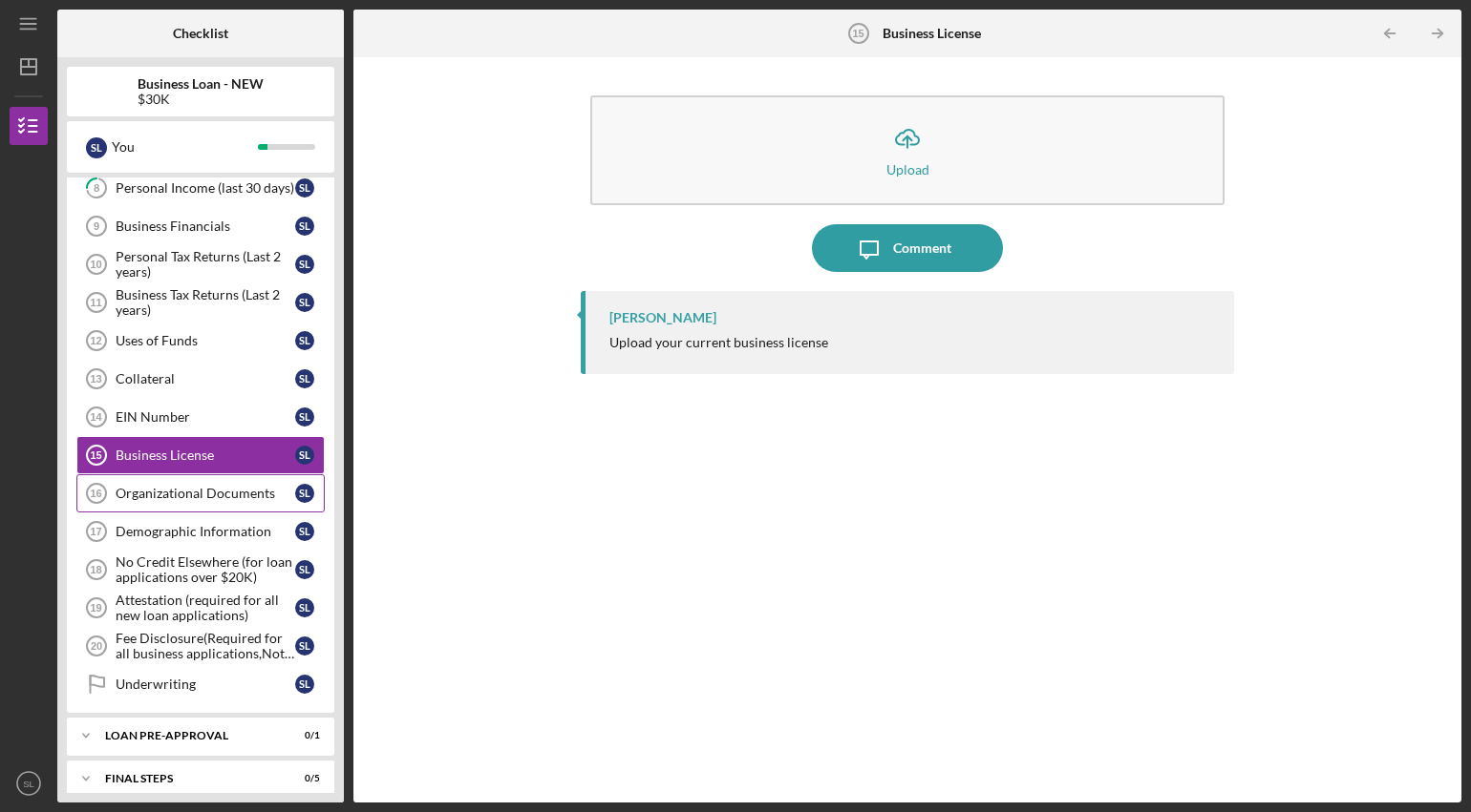
click at [186, 506] on link "Organizational Documents 16 Organizational Documents S L" at bounding box center [200, 493] width 248 height 38
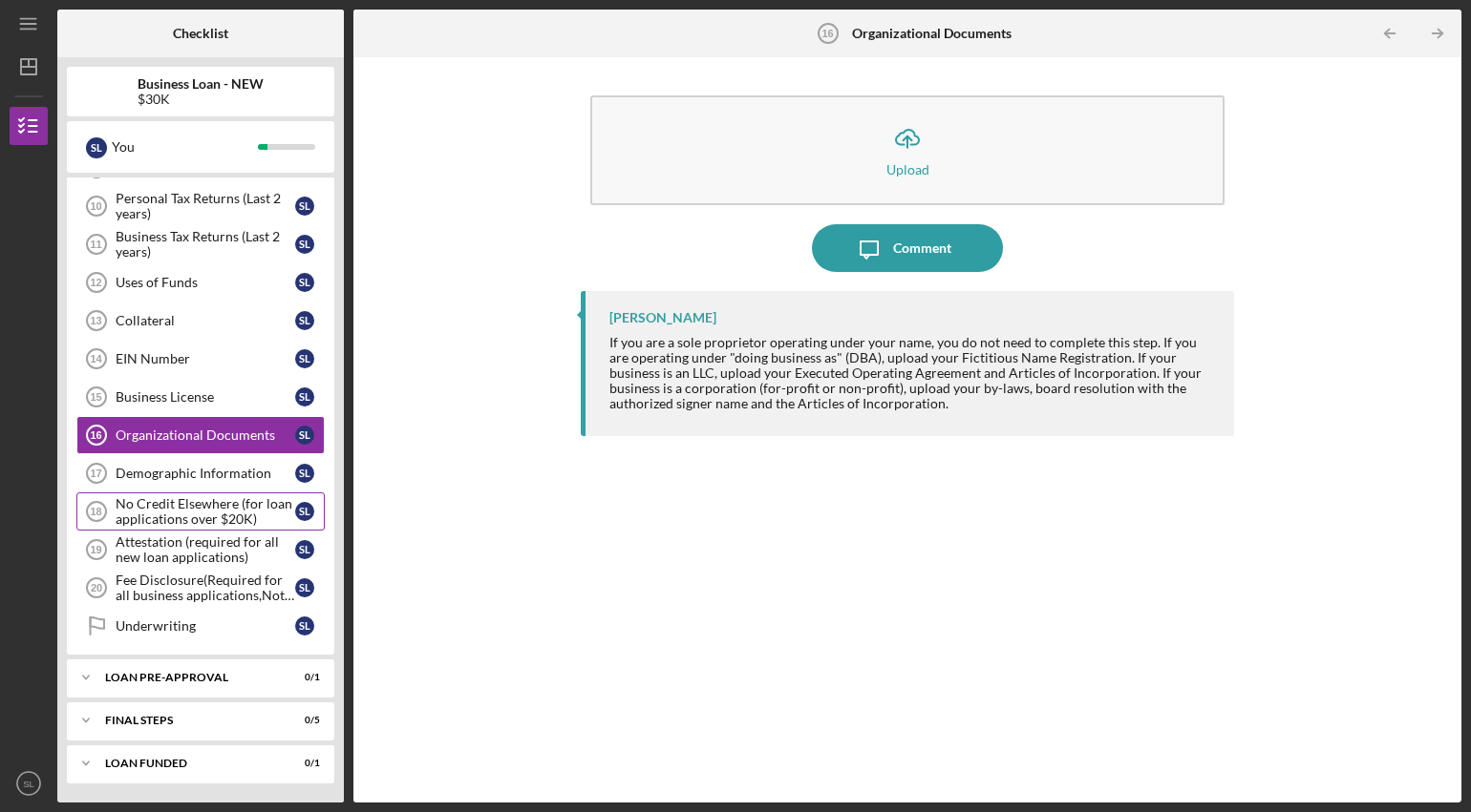
scroll to position [518, 0]
click at [216, 468] on div "Demographic Information" at bounding box center [206, 474] width 179 height 16
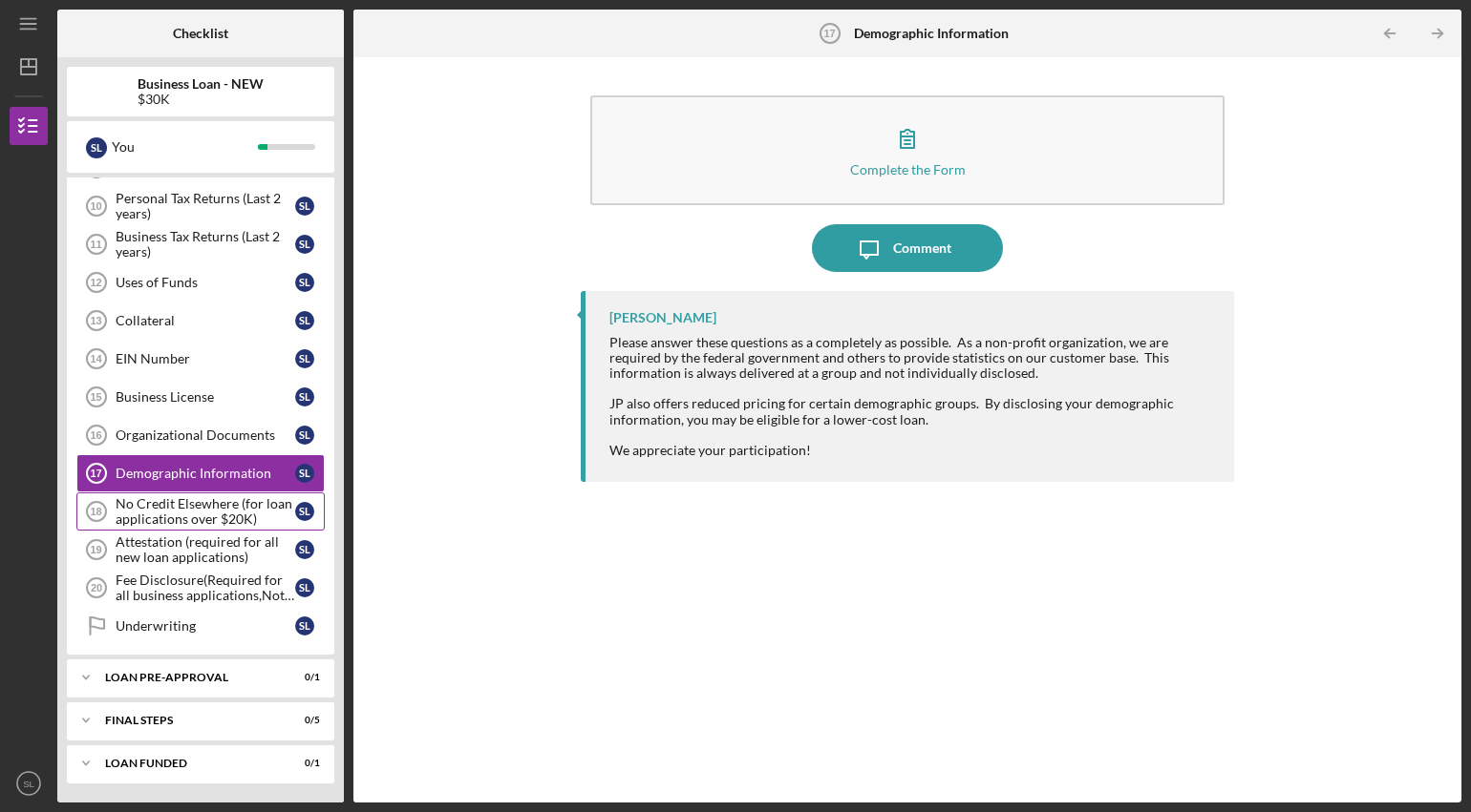
click at [218, 507] on div "No Credit Elsewhere (for loan applications over $20K)" at bounding box center [206, 511] width 179 height 30
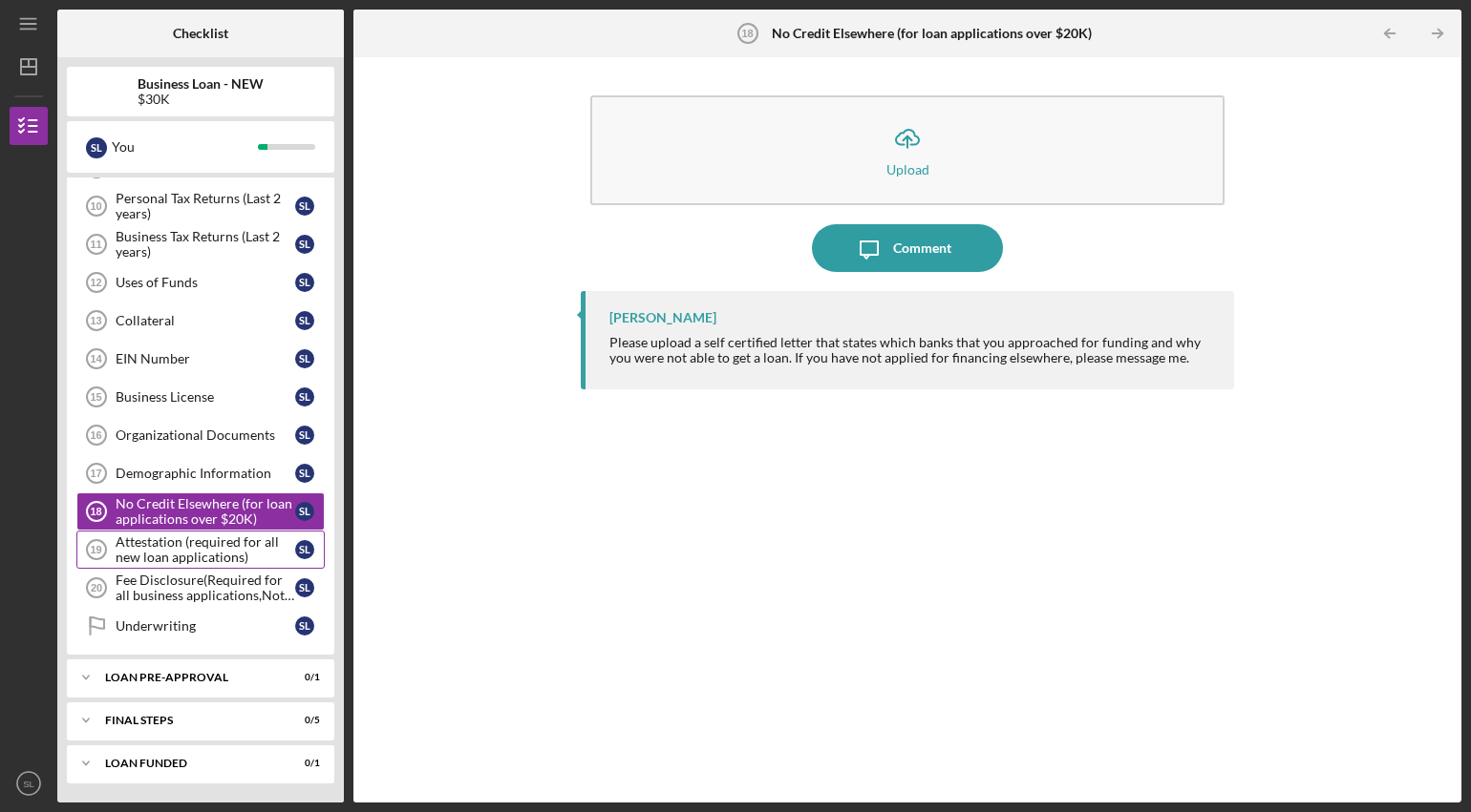
click at [223, 554] on div "Attestation (required for all new loan applications)" at bounding box center [206, 549] width 179 height 30
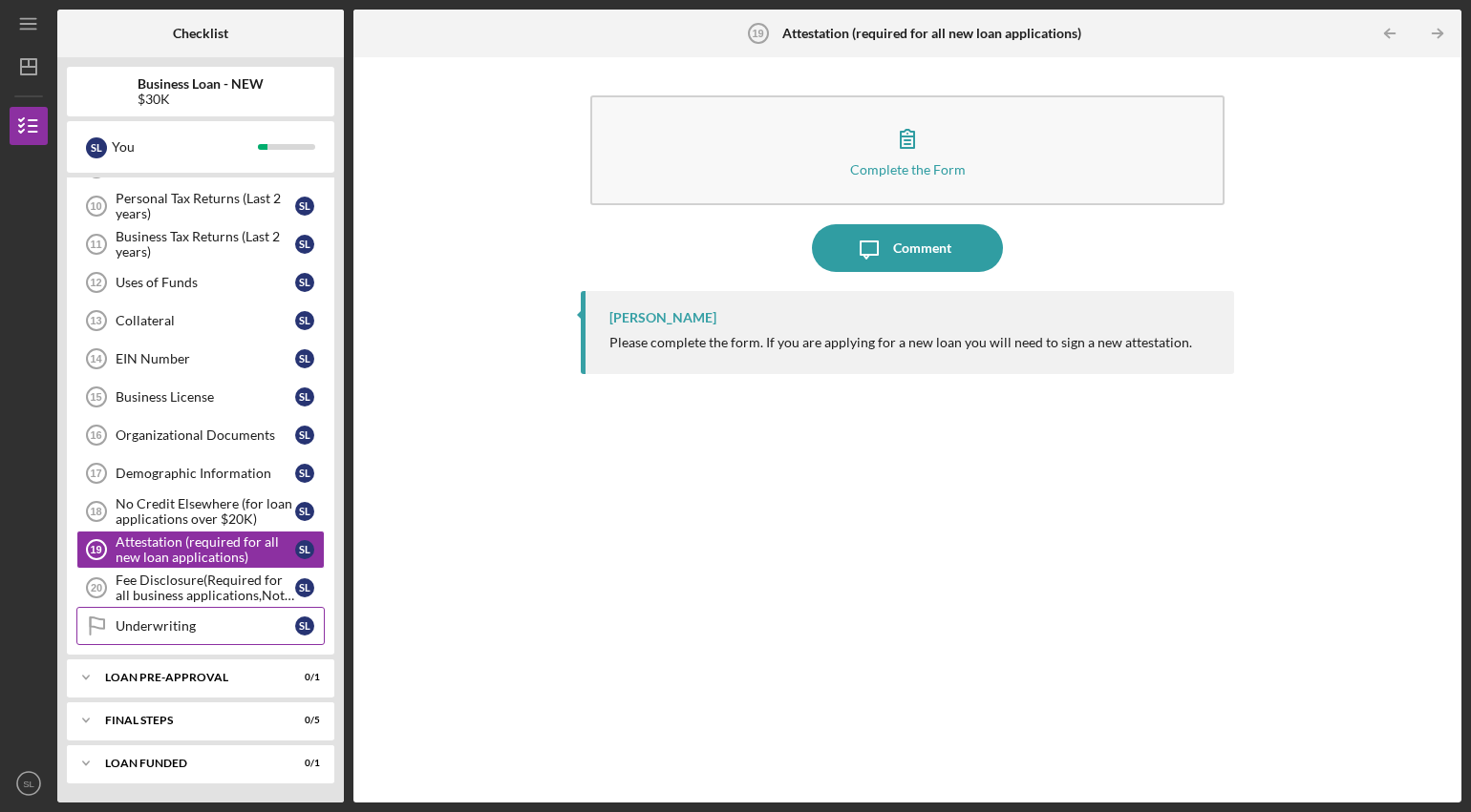
click at [237, 609] on link "Underwriting Underwriting S L" at bounding box center [200, 626] width 248 height 38
